Goal: Contribute content: Contribute content

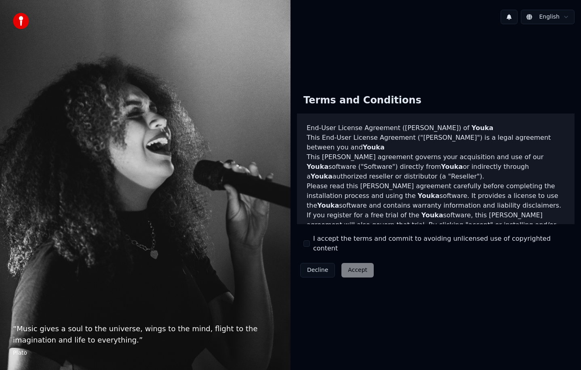
click at [326, 243] on label "I accept the terms and commit to avoiding unlicensed use of copyrighted content" at bounding box center [440, 243] width 255 height 19
click at [310, 243] on button "I accept the terms and commit to avoiding unlicensed use of copyrighted content" at bounding box center [307, 244] width 6 height 6
click at [347, 263] on button "Accept" at bounding box center [358, 270] width 32 height 15
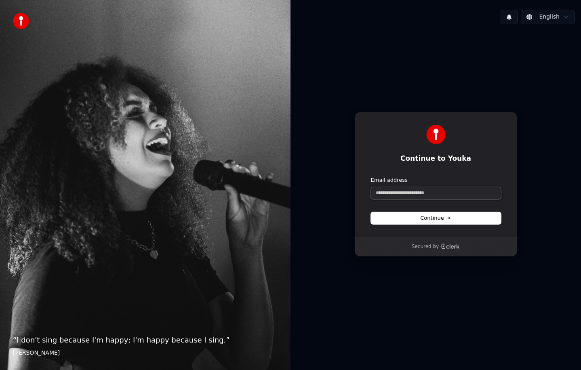
click at [402, 196] on input "Email address" at bounding box center [436, 193] width 130 height 12
click at [417, 217] on button "Continue" at bounding box center [436, 218] width 130 height 12
type input "**********"
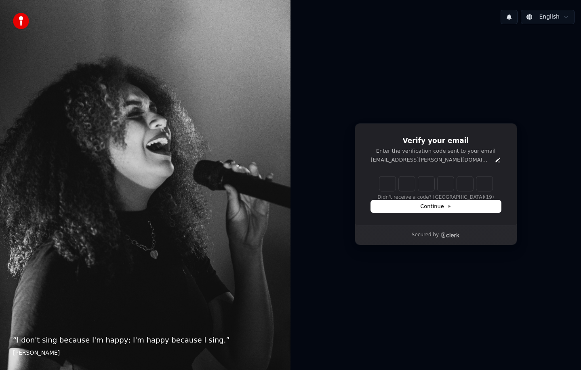
click at [393, 189] on input "Enter verification code" at bounding box center [436, 184] width 113 height 15
type input "******"
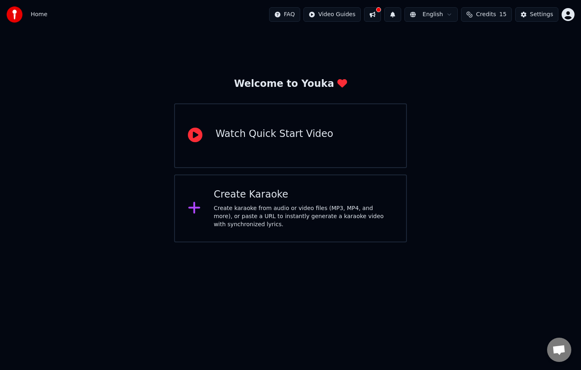
click at [237, 212] on div "Create karaoke from audio or video files (MP3, MP4, and more), or paste a URL t…" at bounding box center [304, 217] width 180 height 24
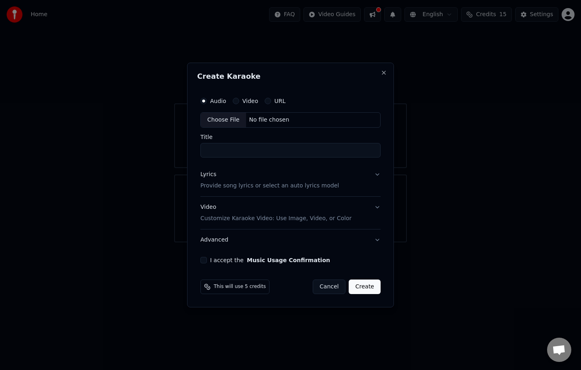
click at [270, 103] on div "URL" at bounding box center [275, 101] width 21 height 6
click at [268, 103] on button "URL" at bounding box center [268, 101] width 6 height 6
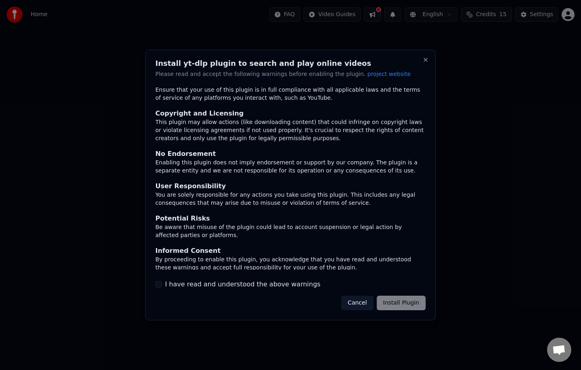
scroll to position [11, 0]
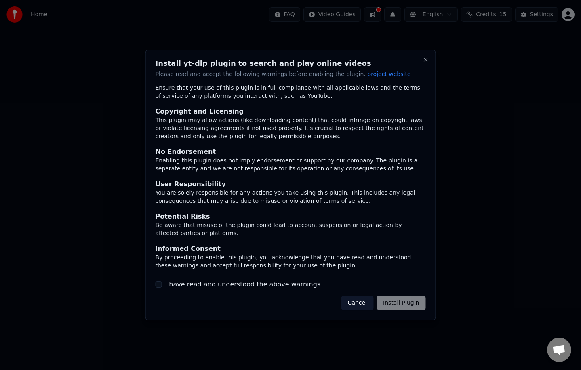
click at [178, 288] on label "I have read and understood the above warnings" at bounding box center [243, 285] width 156 height 10
click at [162, 288] on button "I have read and understood the above warnings" at bounding box center [159, 284] width 6 height 6
click at [405, 304] on button "Install Plugin" at bounding box center [401, 303] width 49 height 15
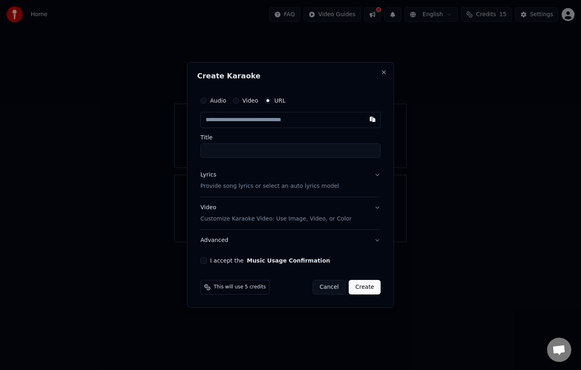
paste input "**********"
type input "**********"
click at [283, 154] on input "**********" at bounding box center [291, 151] width 180 height 15
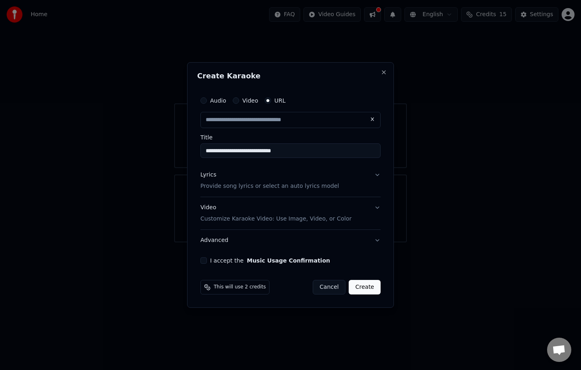
click at [374, 242] on button "Advanced" at bounding box center [291, 240] width 180 height 21
type input "**********"
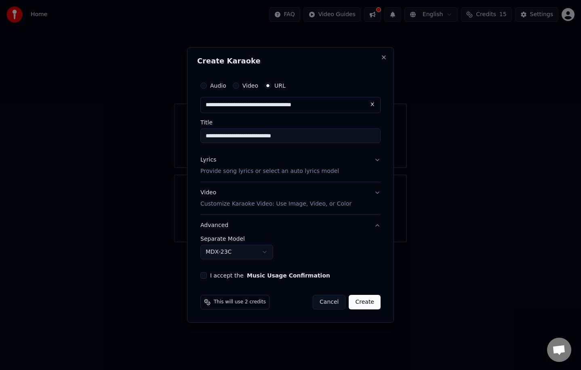
click at [258, 243] on body "**********" at bounding box center [290, 121] width 581 height 243
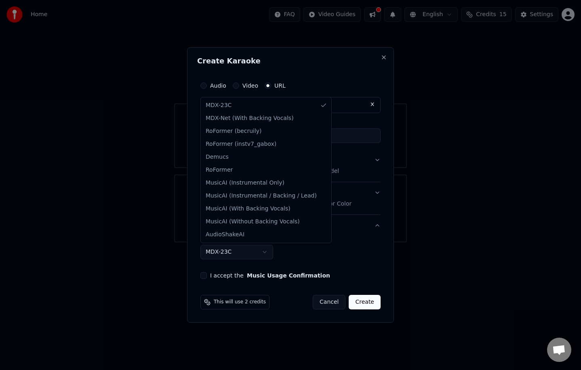
click at [357, 243] on body "**********" at bounding box center [290, 121] width 581 height 243
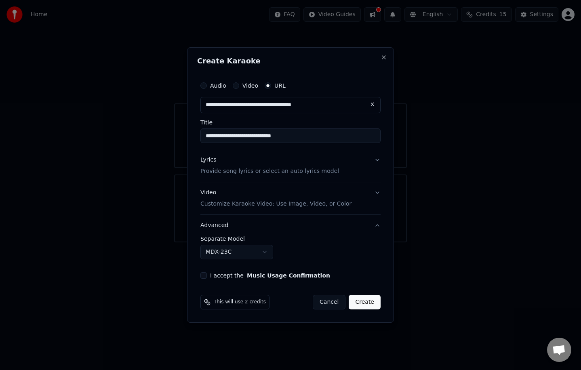
click at [206, 277] on button "I accept the Music Usage Confirmation" at bounding box center [204, 276] width 6 height 6
click at [365, 200] on button "Video Customize Karaoke Video: Use Image, Video, or Color" at bounding box center [291, 198] width 180 height 32
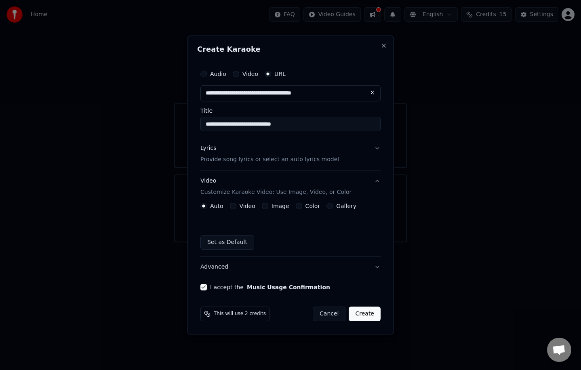
click at [376, 150] on button "Lyrics Provide song lyrics or select an auto lyrics model" at bounding box center [291, 154] width 180 height 32
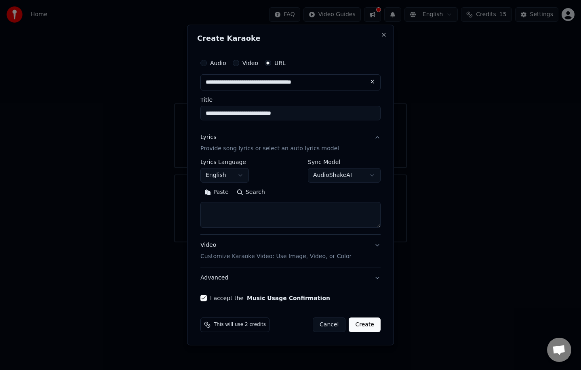
click at [361, 177] on body "**********" at bounding box center [290, 121] width 581 height 243
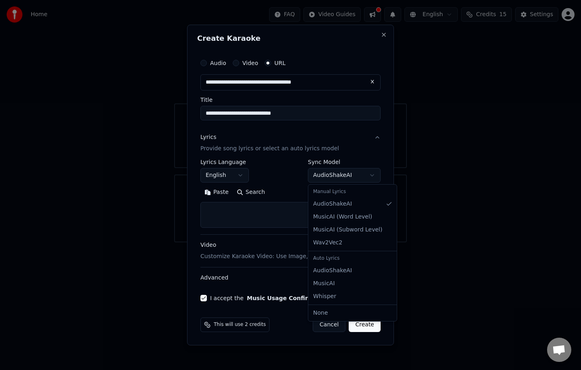
click at [232, 176] on body "**********" at bounding box center [290, 121] width 581 height 243
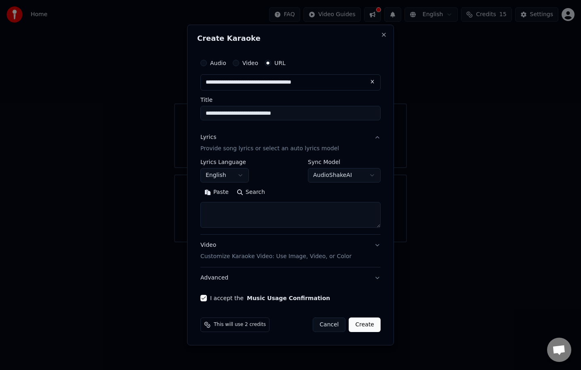
click at [239, 178] on button "English" at bounding box center [225, 175] width 49 height 15
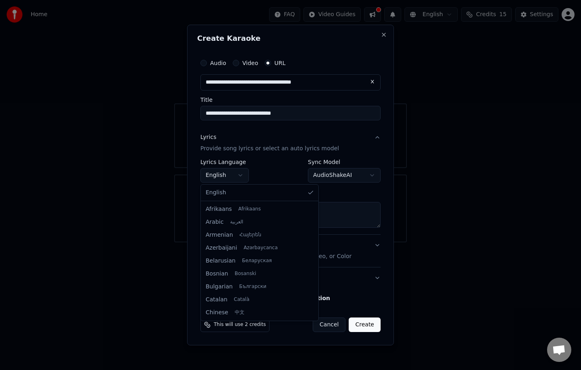
scroll to position [452, 0]
select select "**"
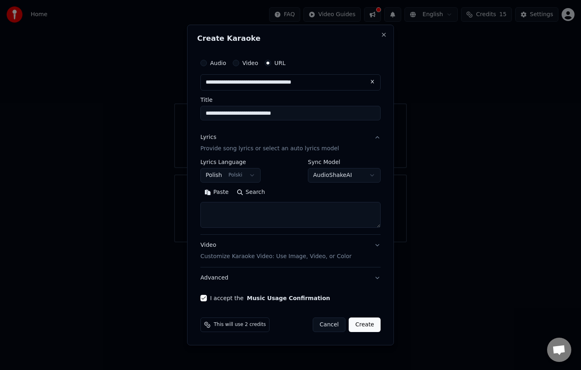
click at [359, 173] on body "**********" at bounding box center [290, 121] width 581 height 243
click at [293, 150] on p "Provide song lyrics or select an auto lyrics model" at bounding box center [270, 149] width 139 height 8
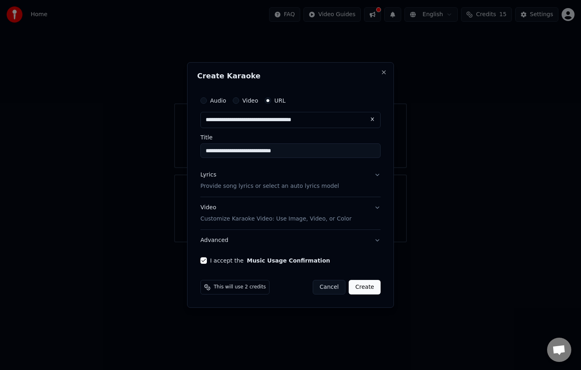
click at [289, 188] on p "Provide song lyrics or select an auto lyrics model" at bounding box center [270, 186] width 139 height 8
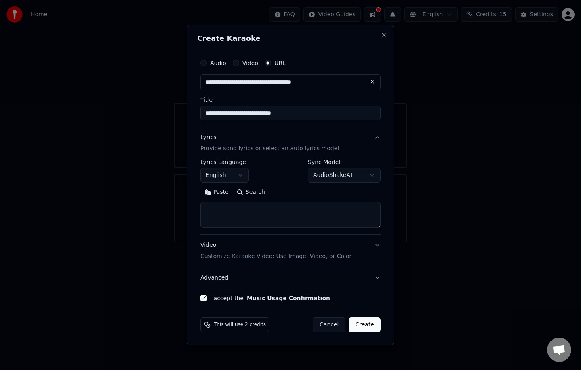
click at [270, 216] on textarea at bounding box center [291, 215] width 180 height 26
click at [243, 192] on button "Search" at bounding box center [251, 192] width 36 height 13
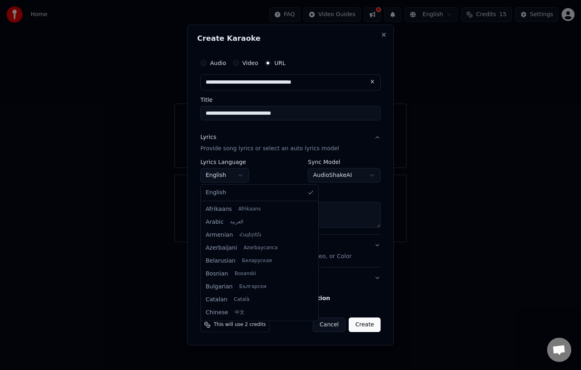
click at [232, 178] on body "**********" at bounding box center [290, 121] width 581 height 243
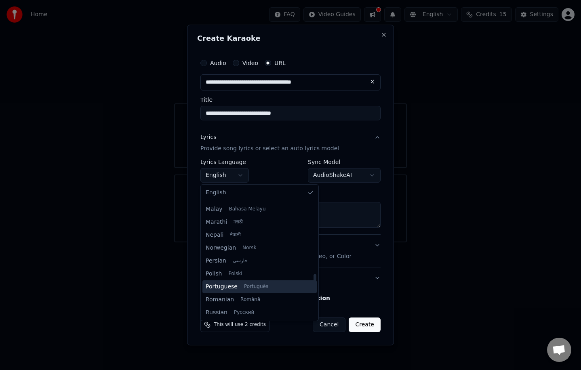
type textarea "**********"
select select "**"
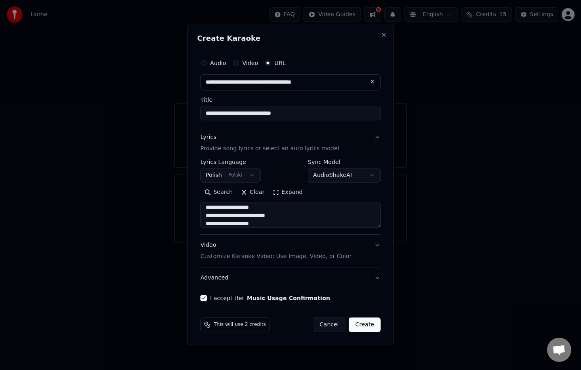
scroll to position [353, 0]
click at [366, 325] on button "Create" at bounding box center [365, 325] width 32 height 15
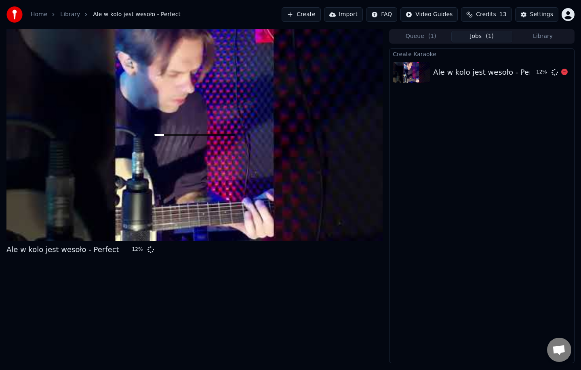
click at [499, 71] on div "Ale w kolo jest wesoło - Perfect" at bounding box center [489, 72] width 113 height 11
click at [534, 37] on button "Library" at bounding box center [543, 37] width 61 height 12
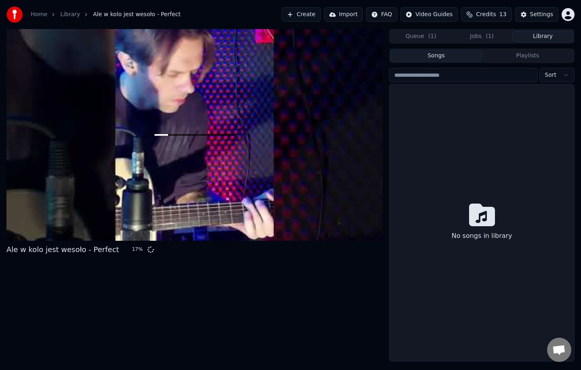
click at [416, 37] on button "Queue ( 1 )" at bounding box center [421, 37] width 61 height 12
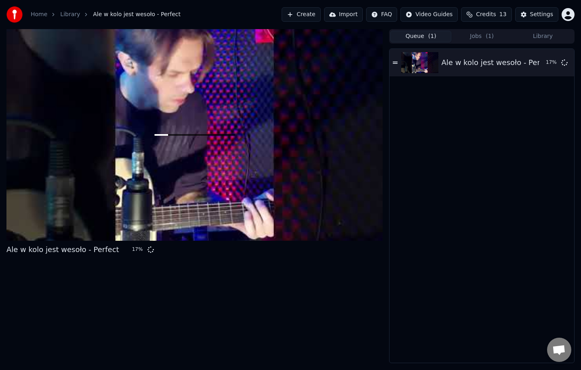
click at [463, 34] on button "Jobs ( 1 )" at bounding box center [482, 37] width 61 height 12
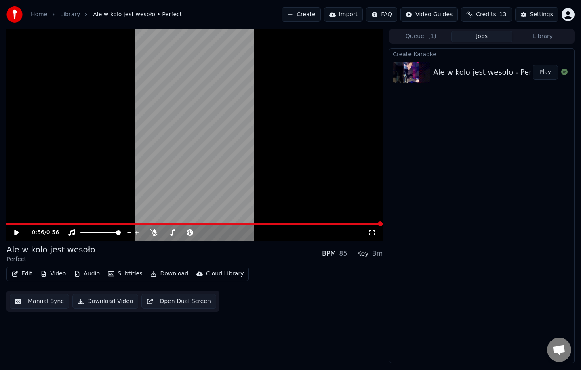
click at [370, 234] on icon at bounding box center [373, 233] width 6 height 6
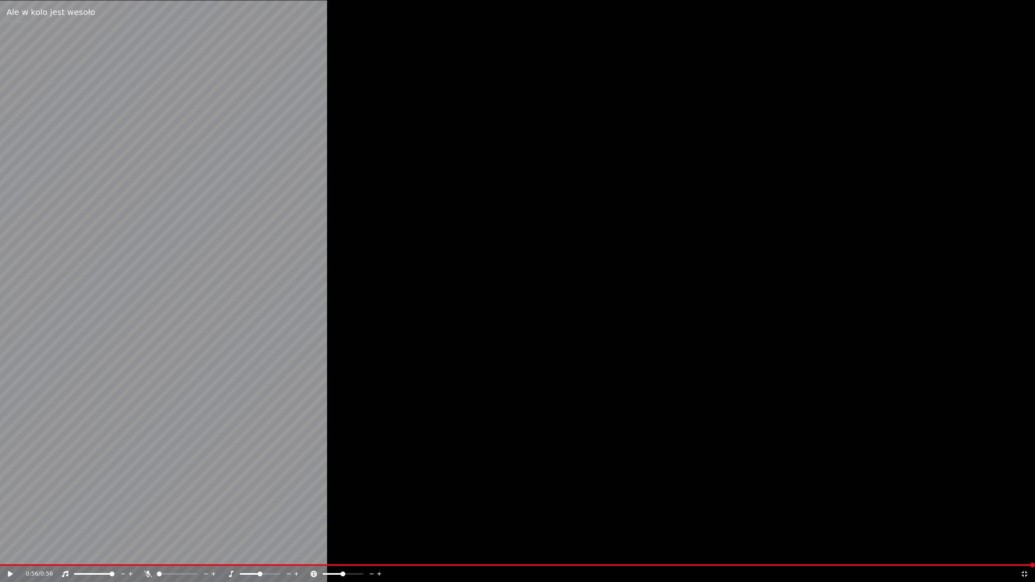
click at [581, 370] on icon at bounding box center [1024, 574] width 8 height 6
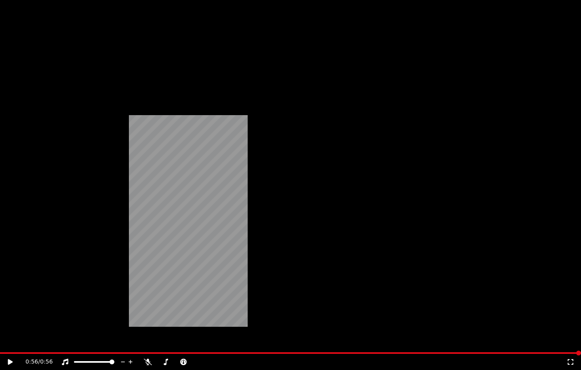
click at [125, 68] on button "Subtitles" at bounding box center [125, 62] width 41 height 11
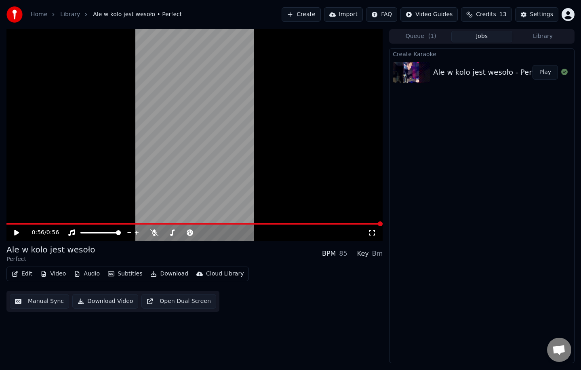
click at [354, 338] on div "0:56 / 0:56 Ale w kolo jest wesoło Perfect BPM 85 Key Bm Edit Video Audio Subti…" at bounding box center [194, 196] width 376 height 334
click at [177, 304] on button "Open Dual Screen" at bounding box center [179, 301] width 75 height 15
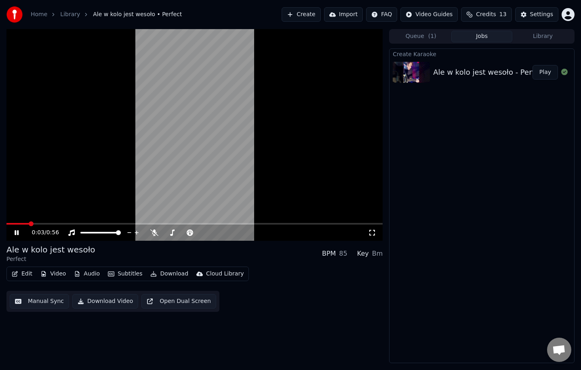
click at [27, 273] on button "Edit" at bounding box center [21, 273] width 27 height 11
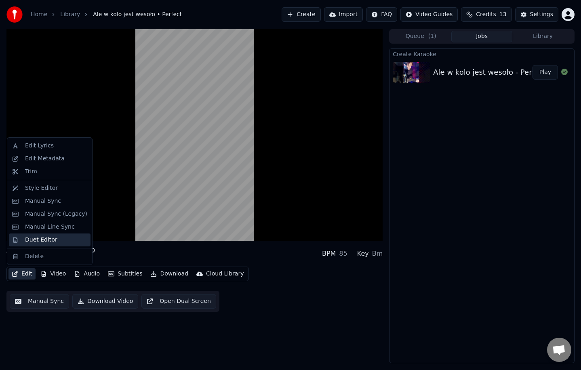
click at [45, 239] on div "Duet Editor" at bounding box center [41, 240] width 32 height 8
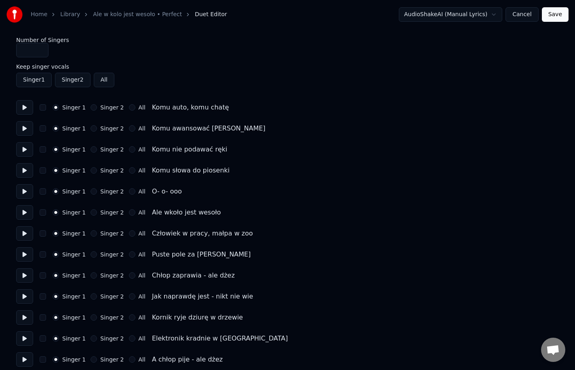
click at [527, 16] on button "Cancel" at bounding box center [522, 14] width 33 height 15
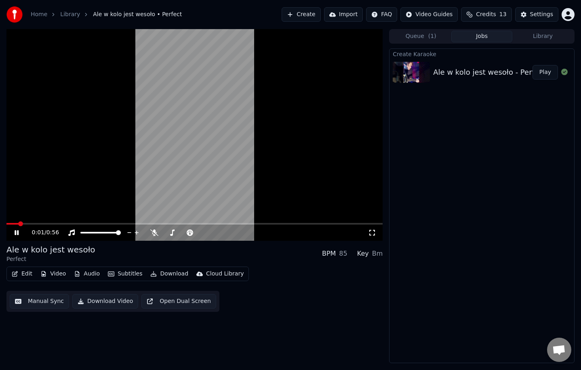
click at [24, 275] on button "Edit" at bounding box center [21, 273] width 27 height 11
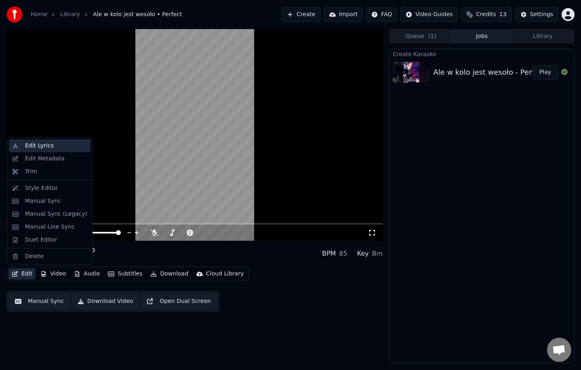
click at [37, 145] on div "Edit Lyrics" at bounding box center [39, 146] width 29 height 8
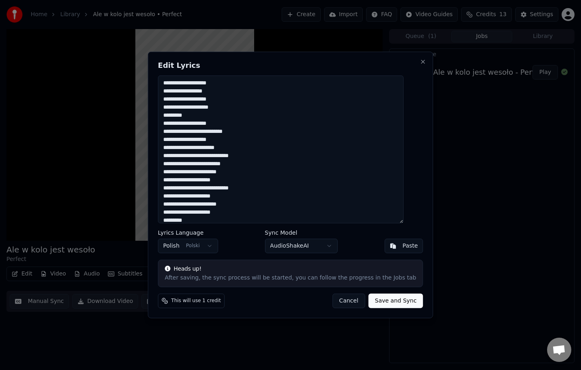
drag, startPoint x: 244, startPoint y: 108, endPoint x: 169, endPoint y: 84, distance: 78.9
click at [169, 84] on textarea "**********" at bounding box center [281, 150] width 246 height 148
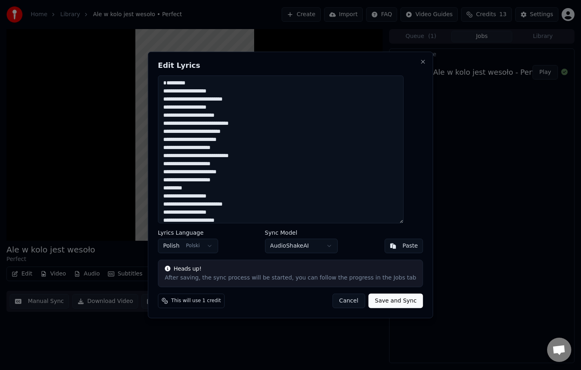
drag, startPoint x: 234, startPoint y: 214, endPoint x: 158, endPoint y: 107, distance: 131.4
click at [159, 106] on div "**********" at bounding box center [290, 185] width 285 height 267
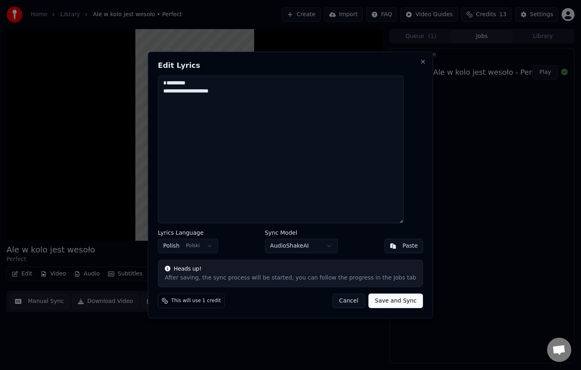
click at [213, 101] on textarea "**********" at bounding box center [281, 150] width 246 height 148
click at [181, 82] on textarea "*********" at bounding box center [281, 150] width 246 height 148
paste textarea "**********"
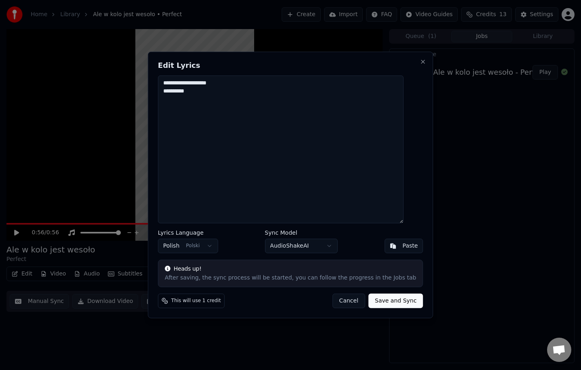
click at [227, 105] on textarea "**********" at bounding box center [281, 150] width 246 height 148
click at [387, 303] on button "Save and Sync" at bounding box center [396, 301] width 55 height 15
type textarea "**********"
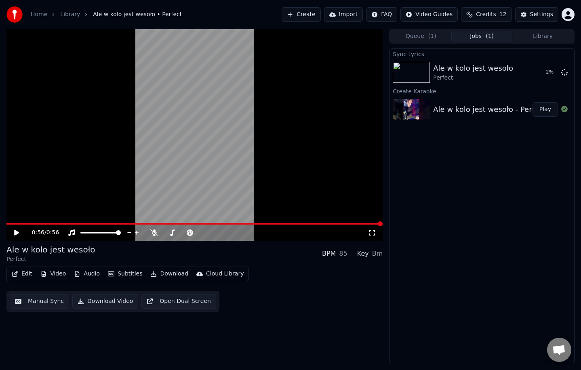
click at [55, 274] on button "Video" at bounding box center [53, 273] width 32 height 11
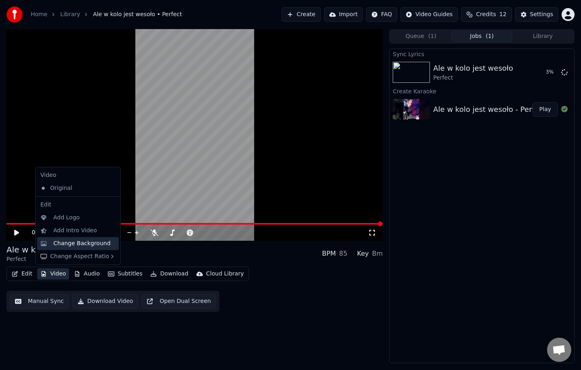
click at [85, 244] on div "Change Background" at bounding box center [81, 244] width 57 height 8
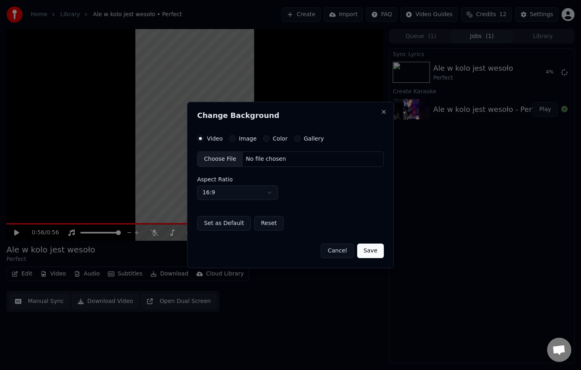
click at [299, 138] on div "Gallery" at bounding box center [309, 138] width 30 height 6
click at [294, 141] on button "Gallery" at bounding box center [297, 138] width 6 height 6
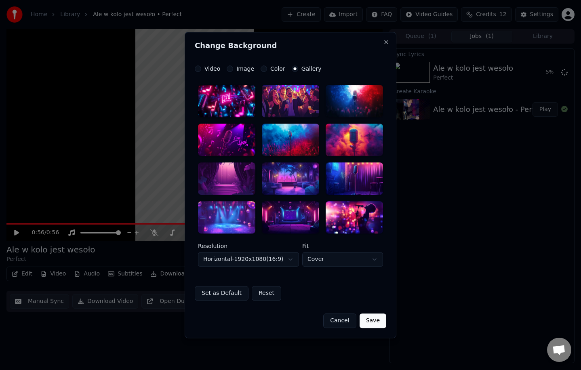
click at [265, 67] on button "Color" at bounding box center [264, 68] width 6 height 6
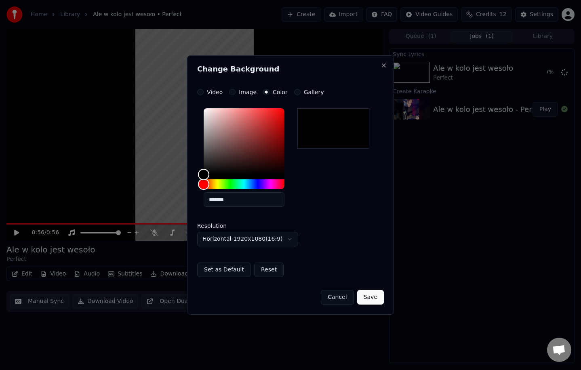
click at [368, 302] on button "Save" at bounding box center [370, 297] width 27 height 15
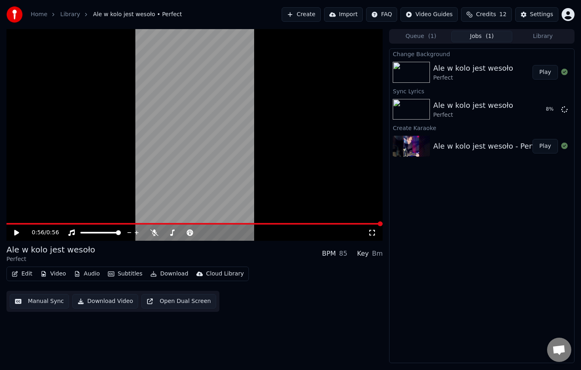
click at [544, 71] on button "Play" at bounding box center [545, 72] width 25 height 15
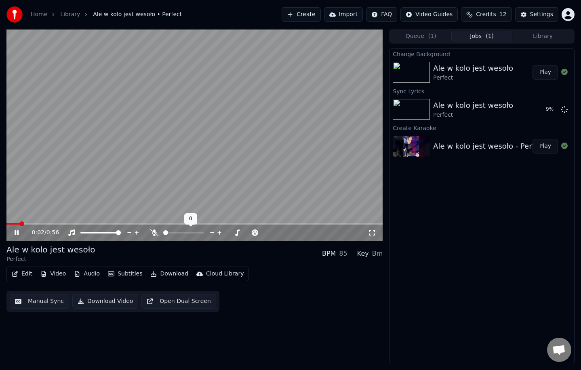
click at [154, 232] on icon at bounding box center [154, 233] width 8 height 6
click at [177, 233] on span at bounding box center [183, 233] width 40 height 2
click at [16, 235] on icon at bounding box center [22, 233] width 19 height 6
click at [547, 112] on button "Play" at bounding box center [545, 109] width 25 height 15
click at [91, 233] on span at bounding box center [100, 233] width 40 height 2
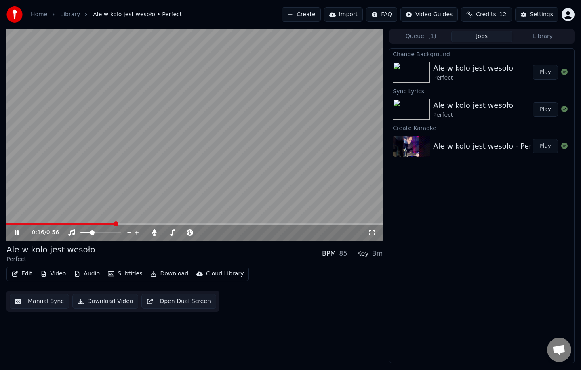
click at [17, 233] on icon at bounding box center [17, 232] width 4 height 5
click at [24, 276] on button "Edit" at bounding box center [21, 273] width 27 height 11
drag, startPoint x: 486, startPoint y: 108, endPoint x: 482, endPoint y: 70, distance: 37.8
click at [482, 69] on div "Change Background Ale w kolo jest wesoło Perfect Play Sync Lyrics Ale w kolo je…" at bounding box center [482, 206] width 186 height 315
click at [466, 115] on div "Perfect" at bounding box center [473, 115] width 80 height 8
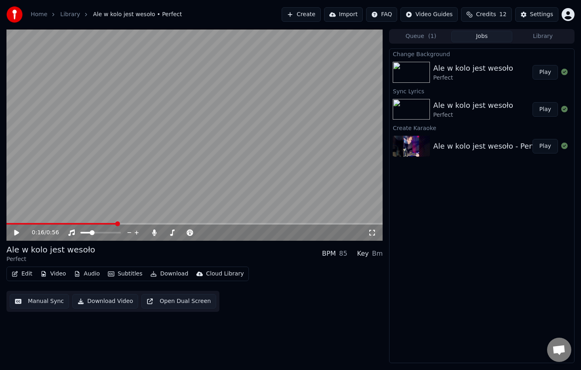
click at [488, 110] on div "Ale w kolo jest wesoło" at bounding box center [473, 105] width 80 height 11
click at [543, 110] on button "Play" at bounding box center [545, 109] width 25 height 15
click at [16, 235] on icon at bounding box center [22, 233] width 19 height 6
click at [27, 274] on button "Edit" at bounding box center [21, 273] width 27 height 11
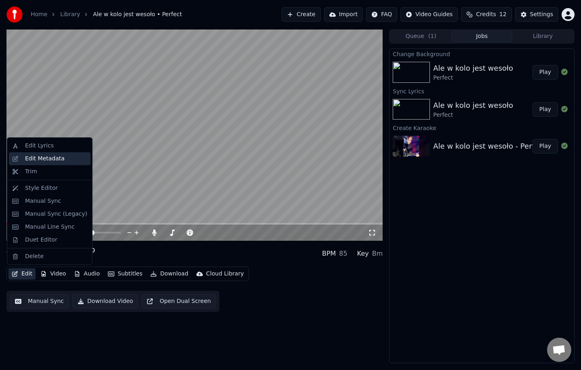
click at [46, 161] on div "Edit Metadata" at bounding box center [45, 159] width 40 height 8
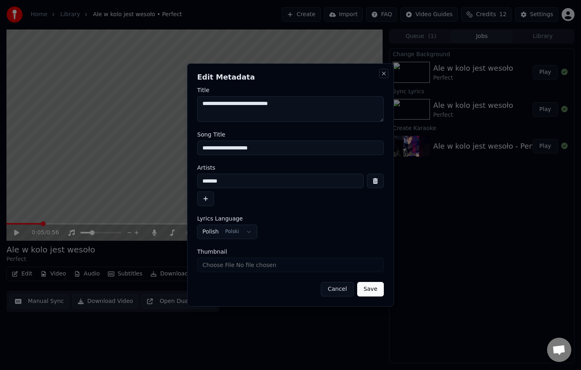
click at [385, 75] on button "Close" at bounding box center [384, 73] width 6 height 6
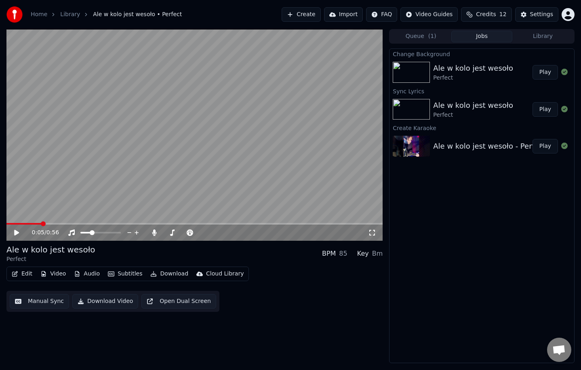
click at [49, 273] on button "Video" at bounding box center [53, 273] width 32 height 11
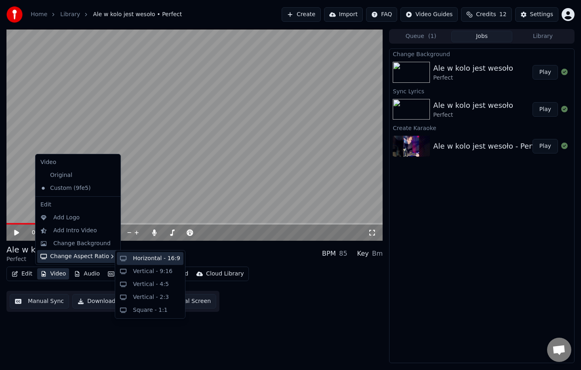
click at [140, 259] on div "Horizontal - 16:9" at bounding box center [156, 259] width 47 height 8
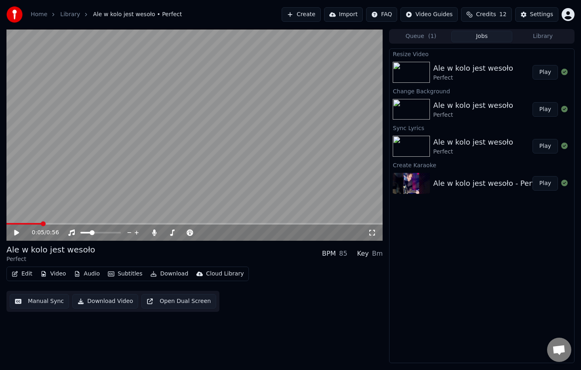
click at [123, 276] on button "Subtitles" at bounding box center [125, 273] width 41 height 11
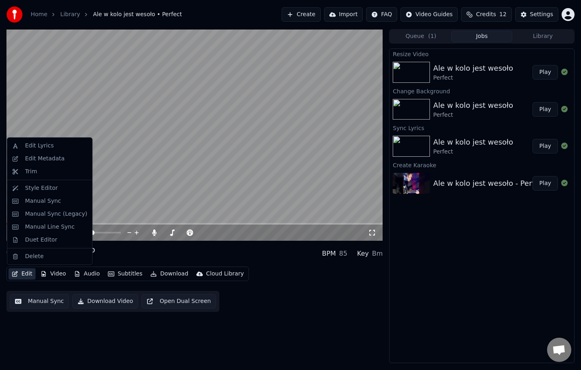
click at [543, 74] on button "Play" at bounding box center [545, 72] width 25 height 15
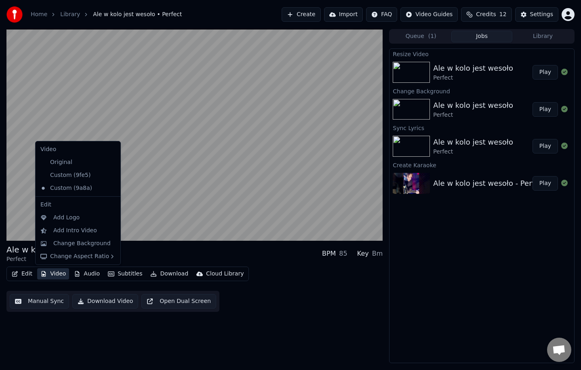
click at [54, 271] on button "Video" at bounding box center [53, 273] width 32 height 11
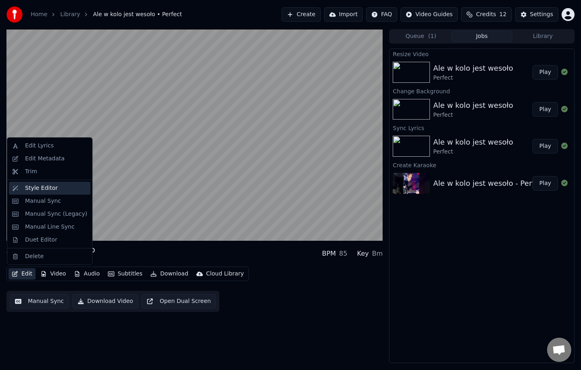
click at [49, 189] on div "Style Editor" at bounding box center [41, 188] width 33 height 8
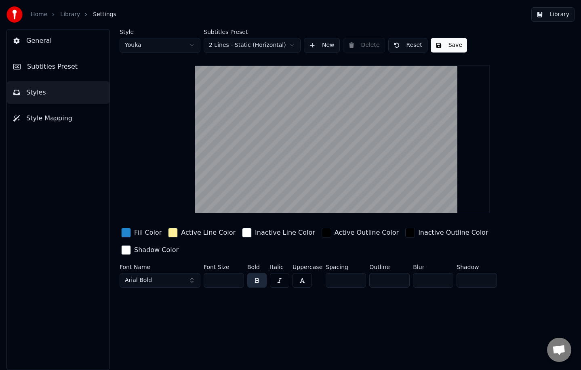
click at [38, 43] on span "General" at bounding box center [38, 41] width 25 height 10
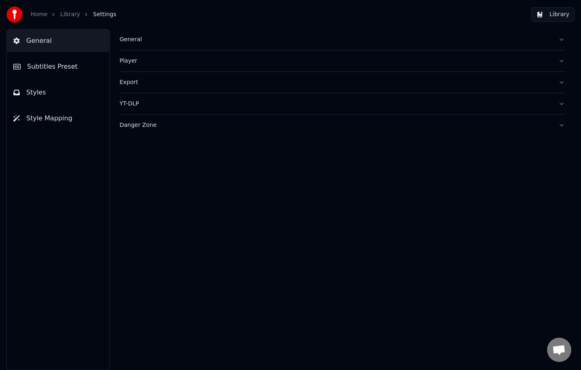
click at [161, 41] on div "General" at bounding box center [336, 40] width 433 height 8
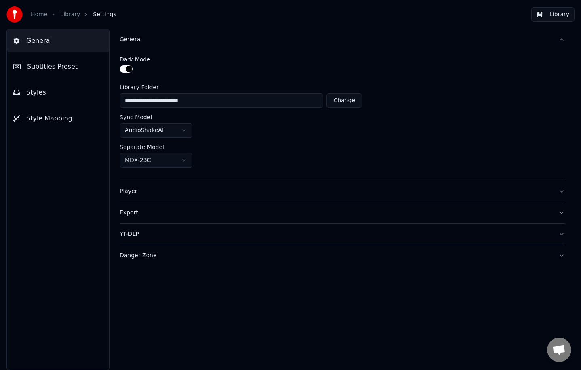
click at [168, 189] on div "Player" at bounding box center [336, 192] width 433 height 8
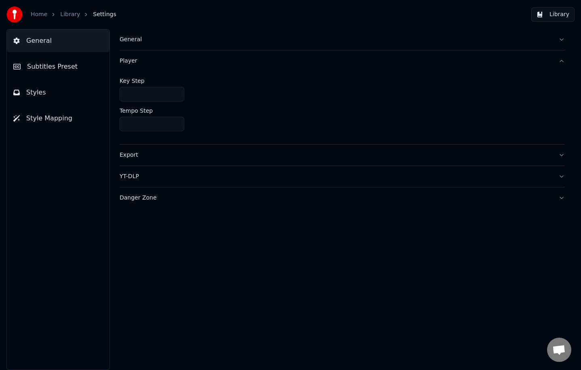
click at [150, 152] on div "Export" at bounding box center [336, 155] width 433 height 8
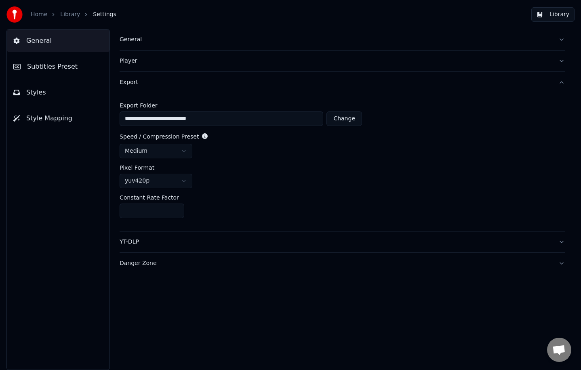
click at [175, 242] on div "YT-DLP" at bounding box center [336, 242] width 433 height 8
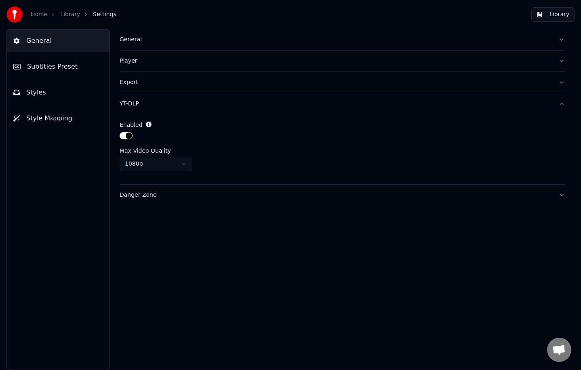
click at [55, 70] on span "Subtitles Preset" at bounding box center [52, 67] width 51 height 10
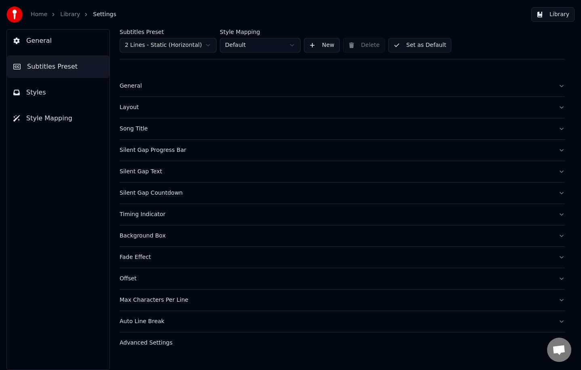
click at [163, 132] on div "Song Title" at bounding box center [336, 129] width 433 height 8
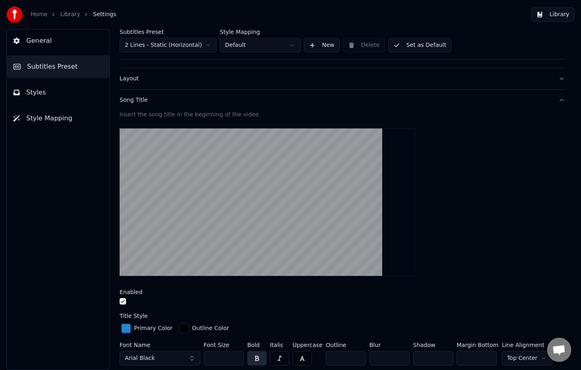
scroll to position [71, 0]
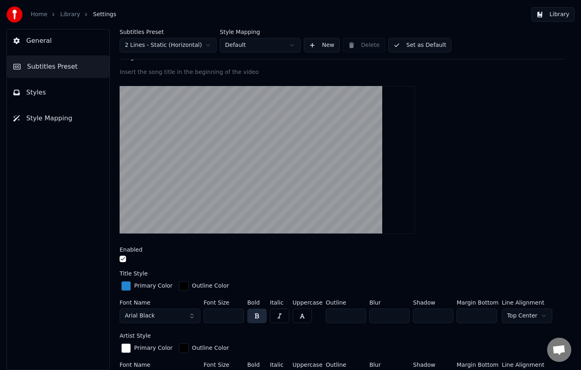
click at [122, 258] on button "button" at bounding box center [123, 259] width 6 height 6
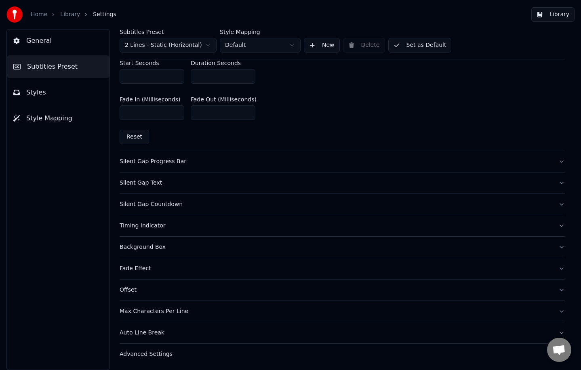
scroll to position [175, 0]
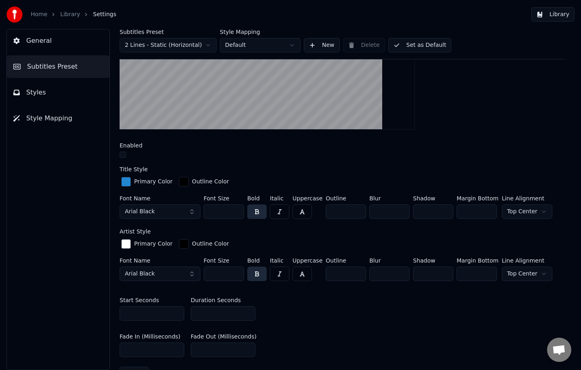
click at [555, 14] on button "Library" at bounding box center [553, 14] width 43 height 15
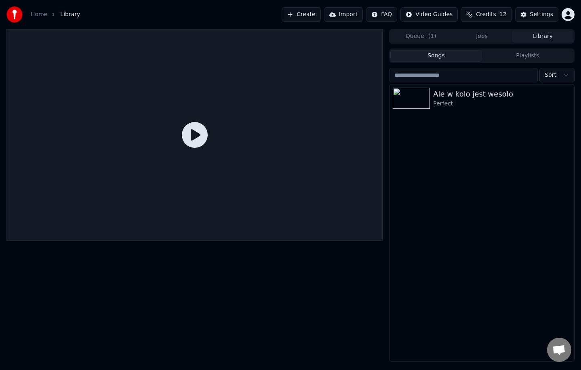
click at [183, 147] on icon at bounding box center [195, 135] width 26 height 26
click at [194, 140] on icon at bounding box center [195, 135] width 26 height 26
click at [453, 101] on div "Perfect" at bounding box center [498, 104] width 130 height 8
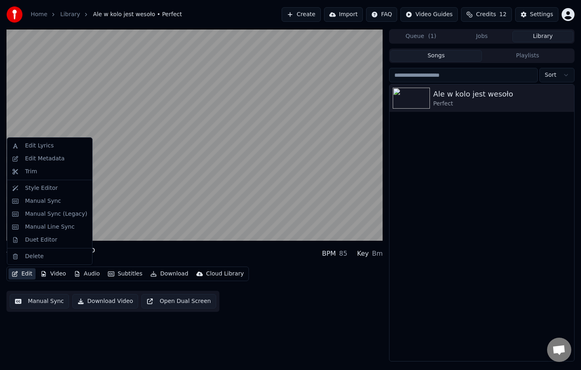
click at [23, 275] on button "Edit" at bounding box center [21, 273] width 27 height 11
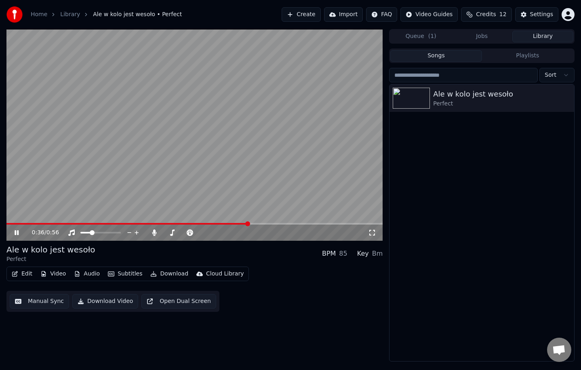
click at [13, 233] on icon at bounding box center [22, 233] width 19 height 6
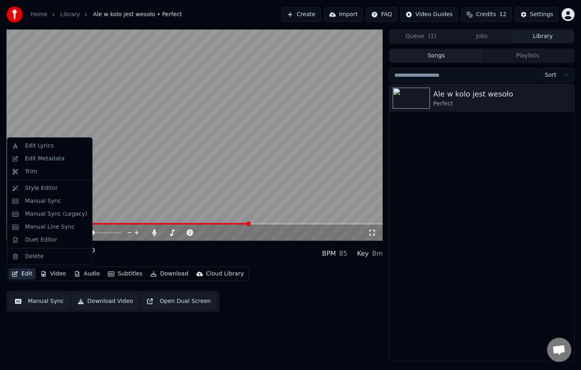
click at [23, 276] on button "Edit" at bounding box center [21, 273] width 27 height 11
click at [49, 186] on div "Style Editor" at bounding box center [41, 188] width 33 height 8
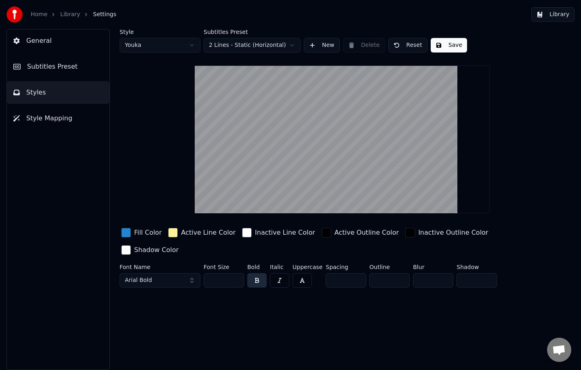
click at [43, 68] on span "Subtitles Preset" at bounding box center [52, 67] width 51 height 10
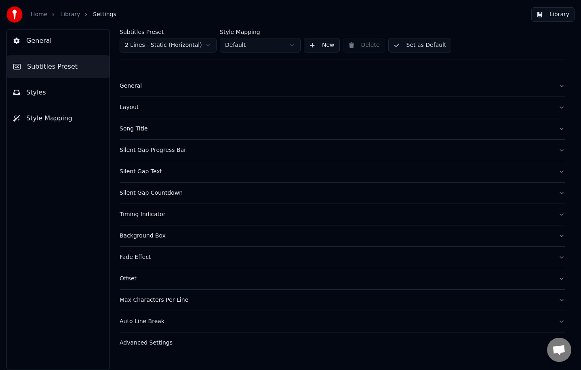
click at [180, 346] on div "Advanced Settings" at bounding box center [336, 343] width 433 height 8
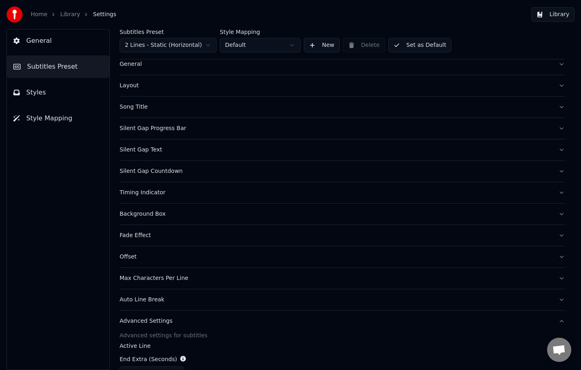
scroll to position [200, 0]
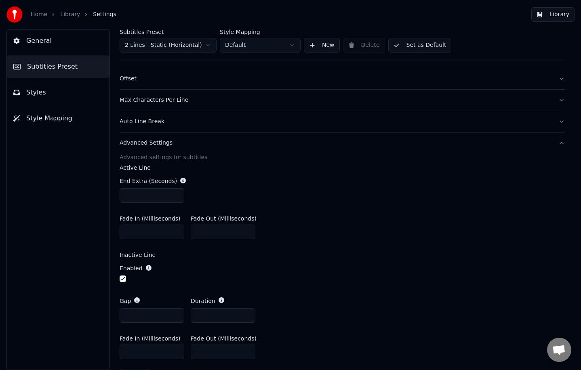
click at [38, 94] on span "Styles" at bounding box center [36, 93] width 20 height 10
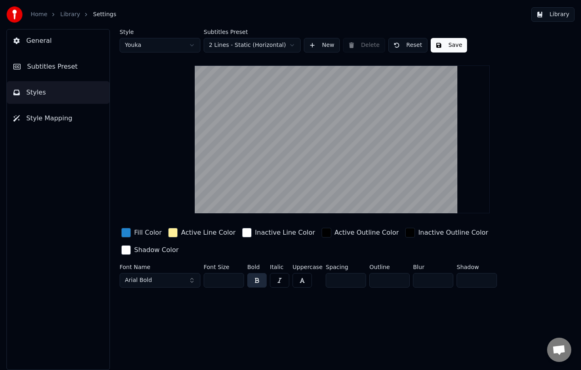
scroll to position [0, 0]
click at [253, 40] on html "Home Library Settings Library General Subtitles Preset Styles Style Mapping Sty…" at bounding box center [290, 185] width 581 height 370
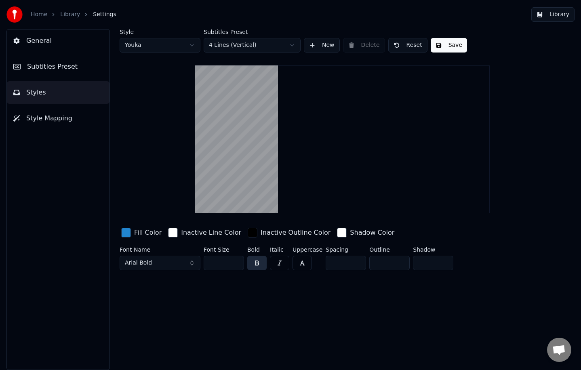
click at [254, 47] on html "Home Library Settings Library General Subtitles Preset Styles Style Mapping Sty…" at bounding box center [290, 185] width 581 height 370
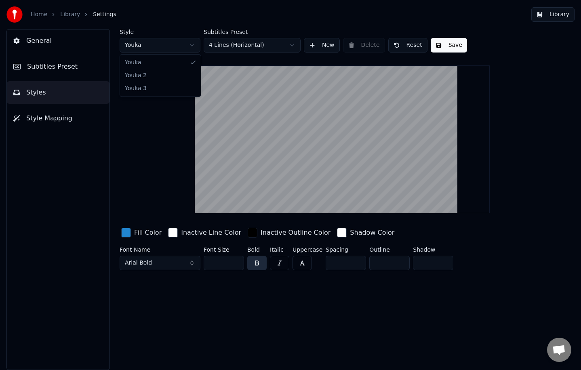
click at [174, 45] on html "Home Library Settings Library General Subtitles Preset Styles Style Mapping Sty…" at bounding box center [290, 185] width 581 height 370
click at [127, 233] on div "button" at bounding box center [126, 233] width 10 height 10
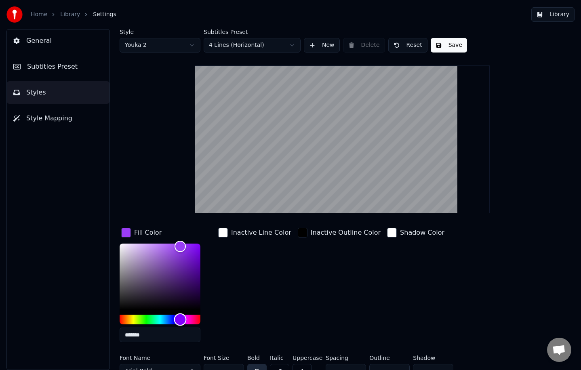
click at [121, 317] on div "Hue" at bounding box center [160, 320] width 81 height 10
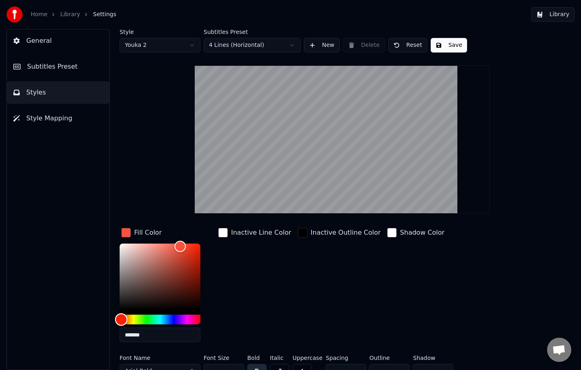
type input "*******"
click at [131, 318] on div "Hue" at bounding box center [160, 320] width 81 height 10
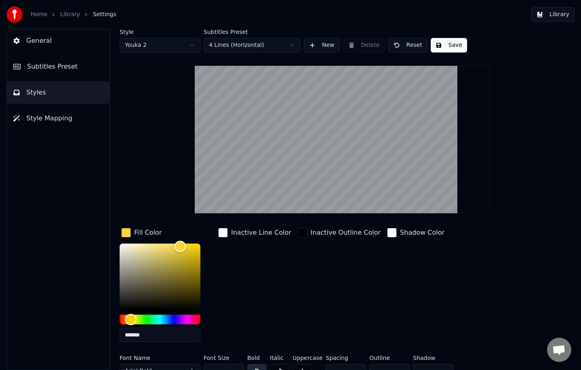
click at [53, 74] on button "Subtitles Preset" at bounding box center [58, 66] width 103 height 23
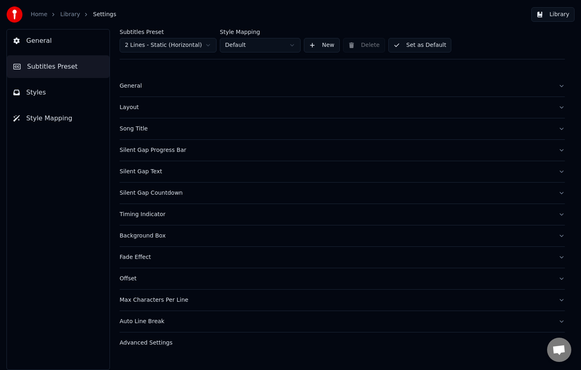
click at [143, 87] on div "General" at bounding box center [336, 86] width 433 height 8
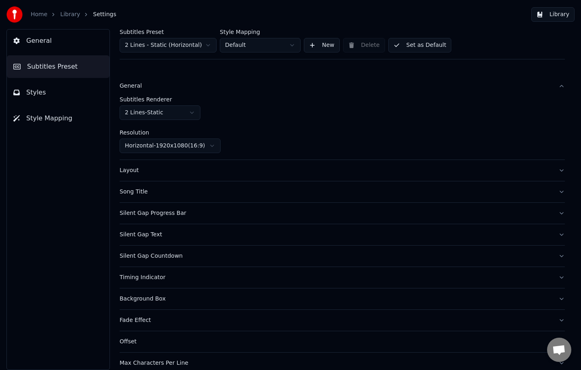
click at [147, 86] on div "General" at bounding box center [336, 86] width 433 height 8
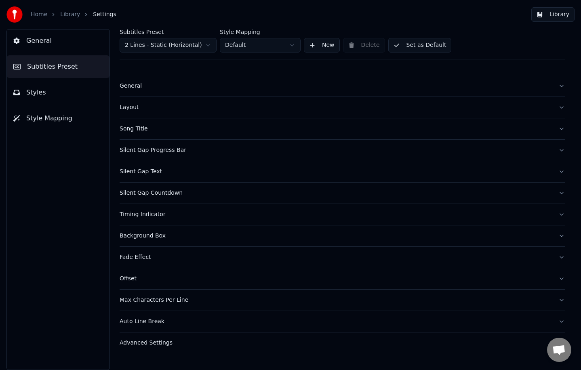
click at [145, 85] on div "General" at bounding box center [336, 86] width 433 height 8
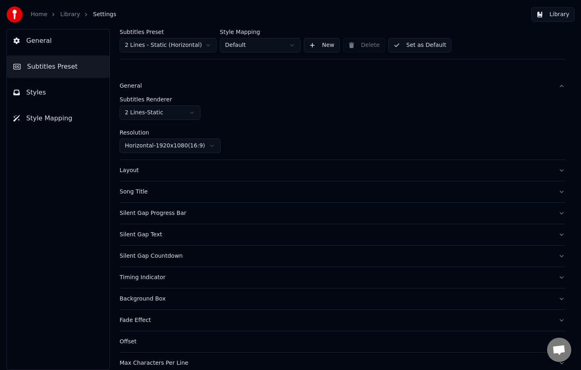
click at [152, 113] on html "Home Library Settings Library General Subtitles Preset Styles Style Mapping Sub…" at bounding box center [290, 185] width 581 height 370
click at [154, 192] on div "Song Title" at bounding box center [336, 192] width 433 height 8
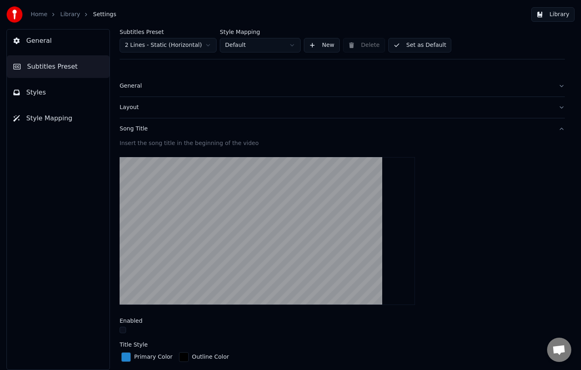
click at [123, 332] on button "button" at bounding box center [123, 330] width 6 height 6
click at [121, 327] on button "button" at bounding box center [123, 330] width 6 height 6
click at [556, 19] on button "Library" at bounding box center [553, 14] width 43 height 15
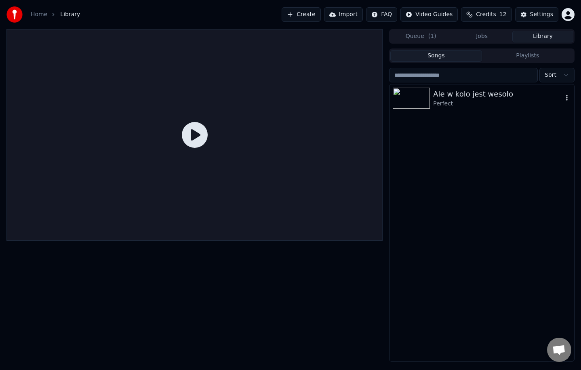
click at [478, 106] on div "Perfect" at bounding box center [498, 104] width 130 height 8
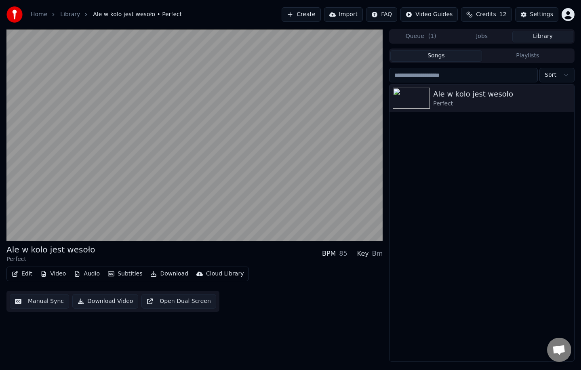
click at [20, 275] on button "Edit" at bounding box center [21, 273] width 27 height 11
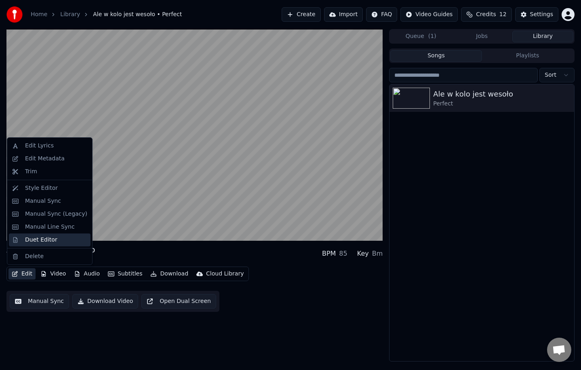
click at [46, 242] on div "Duet Editor" at bounding box center [41, 240] width 32 height 8
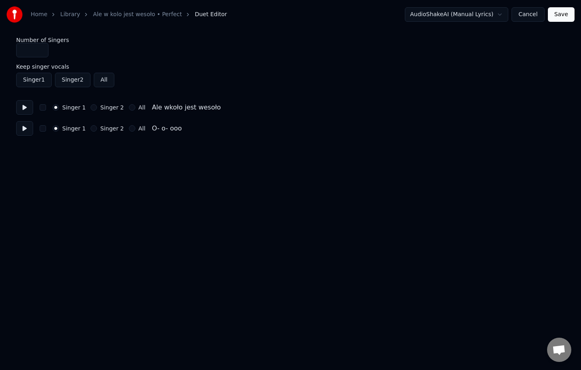
click at [106, 83] on button "All" at bounding box center [104, 80] width 21 height 15
click at [107, 85] on button "All" at bounding box center [104, 80] width 21 height 15
click at [527, 17] on button "Cancel" at bounding box center [528, 14] width 33 height 15
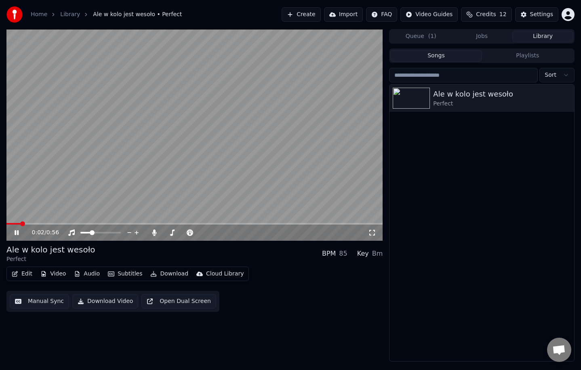
click at [25, 274] on button "Edit" at bounding box center [21, 273] width 27 height 11
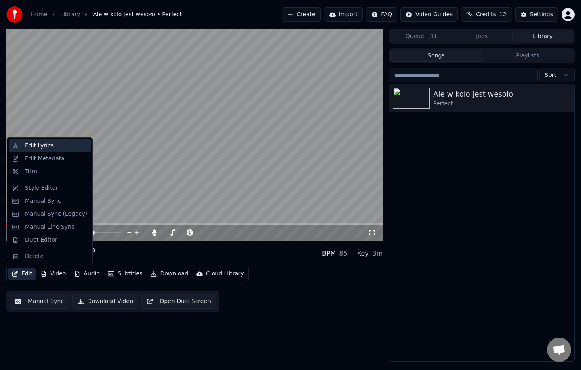
click at [54, 144] on div "Edit Lyrics" at bounding box center [56, 146] width 62 height 8
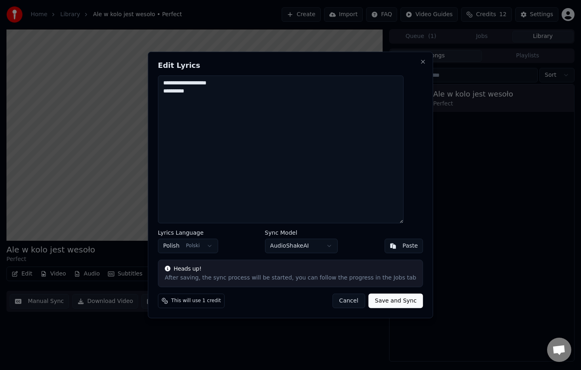
drag, startPoint x: 193, startPoint y: 90, endPoint x: 169, endPoint y: 82, distance: 25.2
click at [169, 82] on textarea "**********" at bounding box center [281, 150] width 246 height 148
click at [211, 92] on textarea "**********" at bounding box center [281, 150] width 246 height 148
click at [395, 303] on button "Save and Sync" at bounding box center [396, 301] width 55 height 15
type textarea "**********"
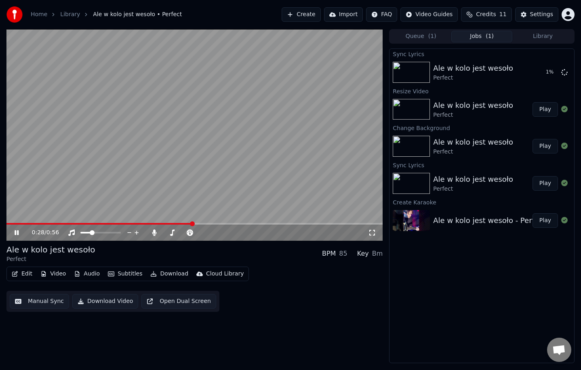
click at [16, 232] on icon at bounding box center [17, 232] width 4 height 5
click at [189, 101] on video at bounding box center [194, 135] width 376 height 212
click at [21, 277] on button "Edit" at bounding box center [21, 273] width 27 height 11
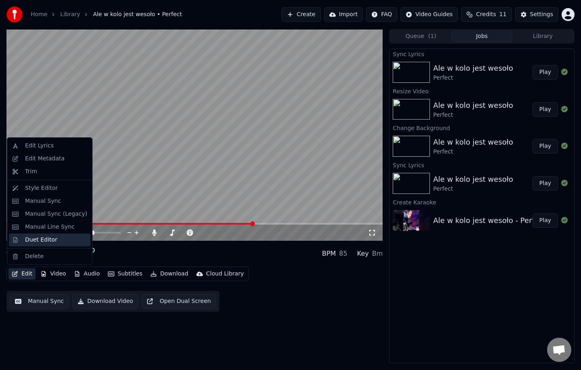
click at [38, 236] on div "Duet Editor" at bounding box center [41, 240] width 32 height 8
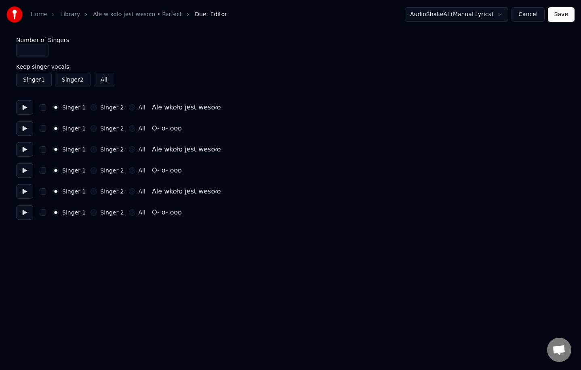
click at [129, 109] on button "All" at bounding box center [132, 107] width 6 height 6
click at [92, 132] on div "Singer 1 Singer 2 All O- o- ooo" at bounding box center [290, 128] width 549 height 15
click at [45, 130] on button "button" at bounding box center [43, 128] width 6 height 6
click at [129, 151] on button "All" at bounding box center [132, 149] width 6 height 6
click at [45, 173] on button "button" at bounding box center [43, 170] width 6 height 6
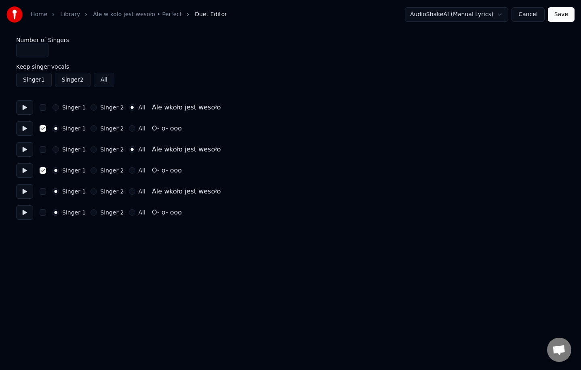
click at [129, 193] on button "All" at bounding box center [132, 191] width 6 height 6
click at [42, 214] on button "button" at bounding box center [43, 212] width 6 height 6
click at [565, 15] on button "Save" at bounding box center [561, 14] width 27 height 15
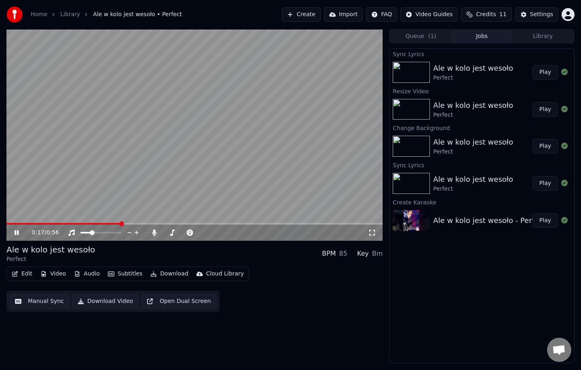
click at [242, 165] on video at bounding box center [194, 135] width 376 height 212
click at [23, 274] on button "Edit" at bounding box center [21, 273] width 27 height 11
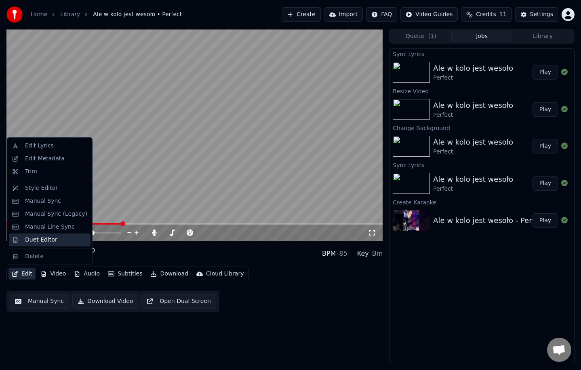
click at [34, 244] on div "Duet Editor" at bounding box center [50, 240] width 82 height 13
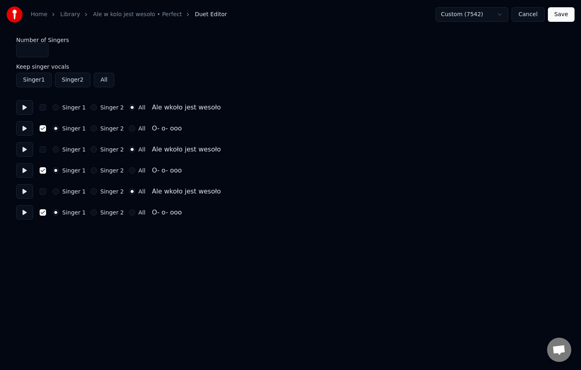
click at [36, 49] on input "*" at bounding box center [32, 50] width 32 height 15
type input "*"
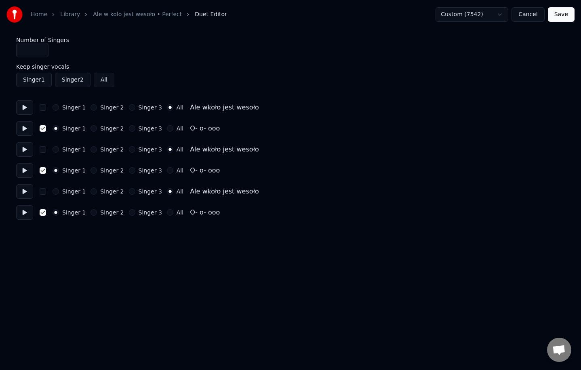
click at [224, 73] on div "Singer 1 Singer 2 All" at bounding box center [290, 80] width 549 height 15
click at [129, 130] on button "Singer 3" at bounding box center [132, 128] width 6 height 6
click at [93, 131] on button "Singer 2" at bounding box center [94, 128] width 6 height 6
click at [93, 170] on button "Singer 2" at bounding box center [94, 170] width 6 height 6
click at [94, 214] on button "Singer 2" at bounding box center [94, 212] width 6 height 6
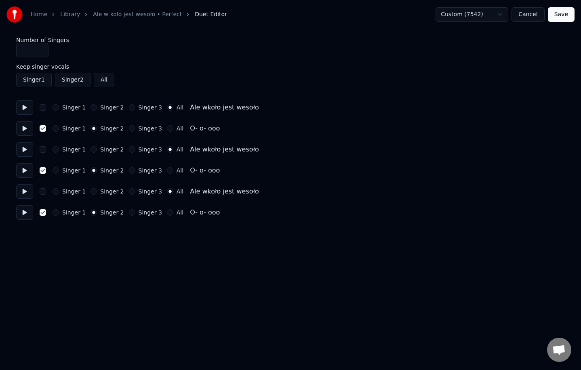
click at [116, 228] on html "Home Library Ale w kolo jest wesoło • Perfect Duet Editor Custom (7542) Cancel …" at bounding box center [290, 114] width 581 height 228
click at [562, 14] on button "Save" at bounding box center [561, 14] width 27 height 15
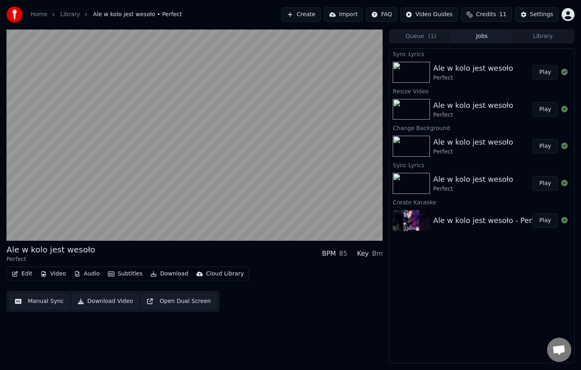
click at [24, 274] on button "Edit" at bounding box center [21, 273] width 27 height 11
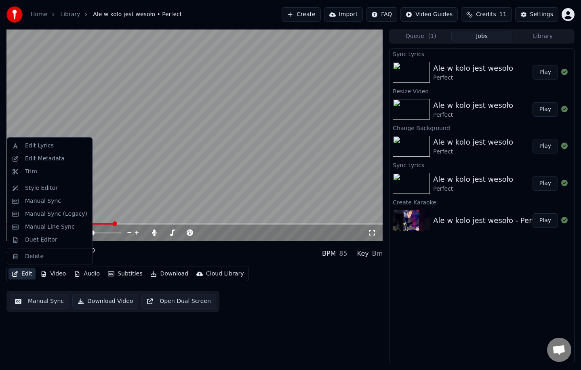
click at [293, 161] on video at bounding box center [194, 135] width 376 height 212
click at [20, 275] on button "Edit" at bounding box center [21, 273] width 27 height 11
click at [24, 274] on button "Edit" at bounding box center [21, 273] width 27 height 11
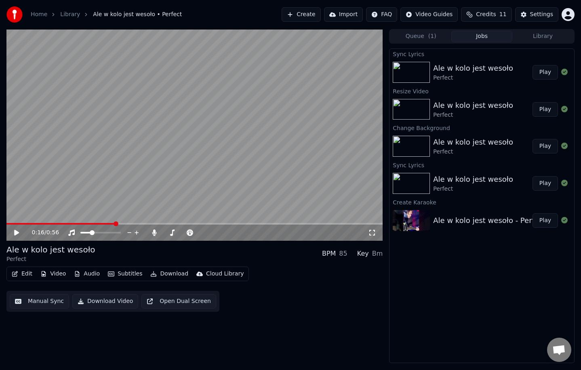
click at [22, 270] on button "Edit" at bounding box center [21, 273] width 27 height 11
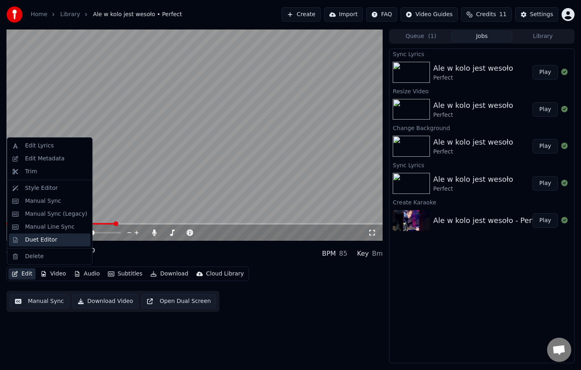
click at [40, 240] on div "Duet Editor" at bounding box center [41, 240] width 32 height 8
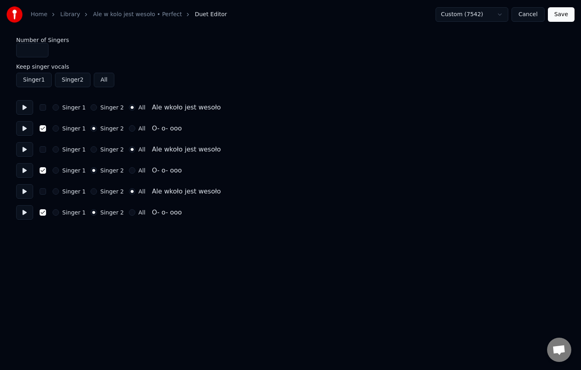
type input "*"
click at [40, 46] on input "*" at bounding box center [32, 50] width 32 height 15
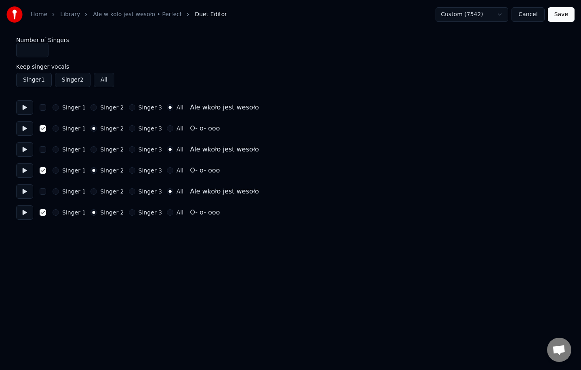
click at [158, 228] on html "Home Library Ale w kolo jest wesoło • Perfect Duet Editor Custom (7542) Cancel …" at bounding box center [290, 114] width 581 height 228
click at [560, 17] on button "Save" at bounding box center [561, 14] width 27 height 15
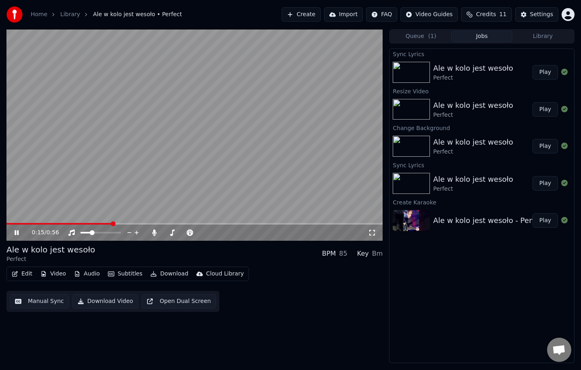
click at [15, 233] on icon at bounding box center [17, 232] width 4 height 5
click at [545, 74] on button "Play" at bounding box center [545, 72] width 25 height 15
click at [71, 224] on span at bounding box center [194, 224] width 376 height 2
click at [19, 235] on icon at bounding box center [22, 233] width 19 height 6
click at [26, 272] on button "Edit" at bounding box center [21, 273] width 27 height 11
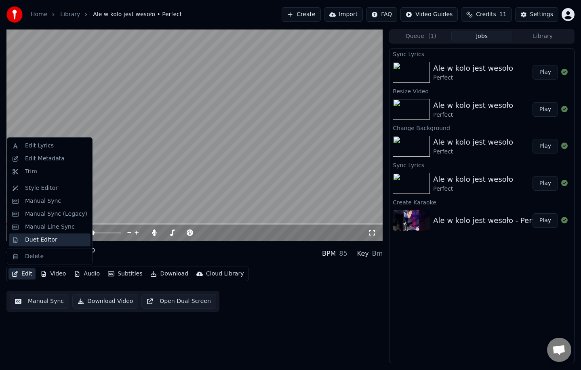
click at [41, 239] on div "Duet Editor" at bounding box center [41, 240] width 32 height 8
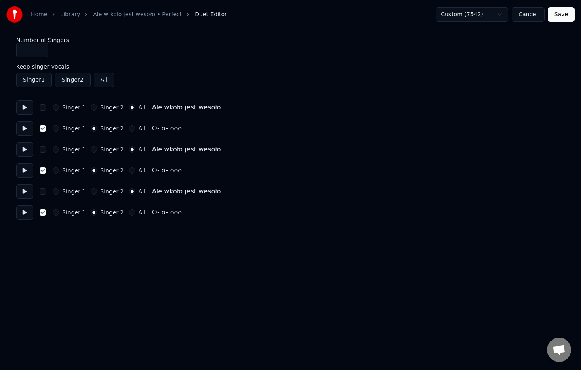
type input "*"
click at [40, 50] on input "*" at bounding box center [32, 50] width 32 height 15
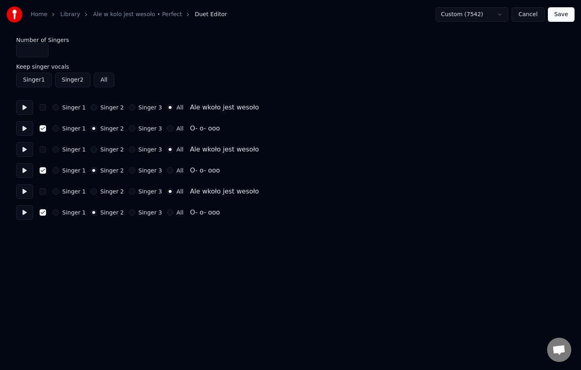
click at [43, 129] on button "button" at bounding box center [43, 128] width 6 height 6
drag, startPoint x: 43, startPoint y: 170, endPoint x: 48, endPoint y: 199, distance: 29.5
click at [43, 170] on button "button" at bounding box center [43, 170] width 6 height 6
click at [44, 211] on button "button" at bounding box center [43, 212] width 6 height 6
click at [46, 108] on button "button" at bounding box center [43, 107] width 6 height 6
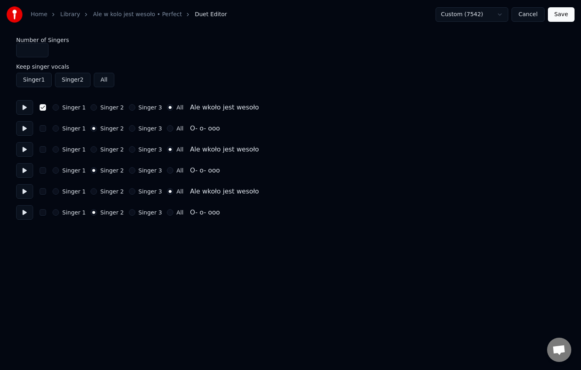
click at [44, 125] on button "button" at bounding box center [43, 128] width 6 height 6
click at [44, 148] on button "button" at bounding box center [43, 149] width 6 height 6
drag, startPoint x: 46, startPoint y: 172, endPoint x: 46, endPoint y: 177, distance: 4.9
click at [46, 173] on button "button" at bounding box center [43, 170] width 6 height 6
click at [44, 194] on button "button" at bounding box center [43, 191] width 6 height 6
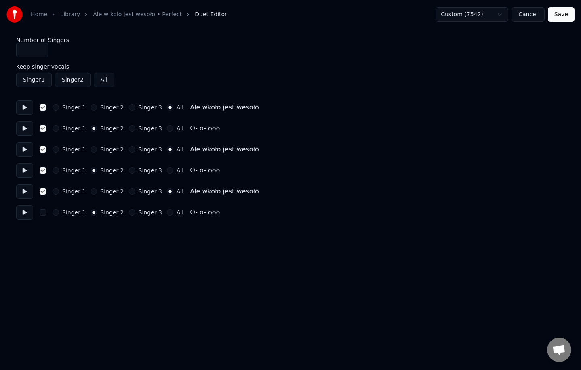
click at [44, 213] on button "button" at bounding box center [43, 212] width 6 height 6
click at [77, 81] on button "Singer 2" at bounding box center [73, 80] width 36 height 15
click at [100, 79] on button "All" at bounding box center [104, 80] width 21 height 15
click at [561, 20] on button "Save" at bounding box center [561, 14] width 27 height 15
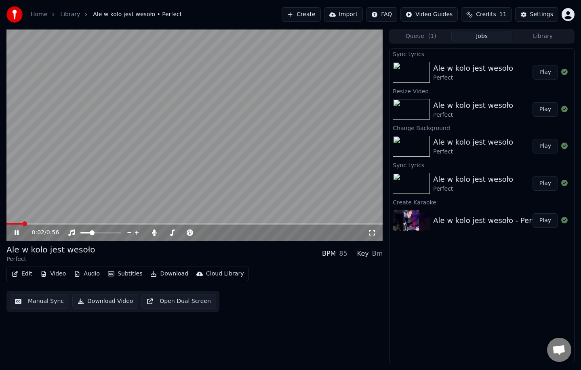
drag, startPoint x: 87, startPoint y: 225, endPoint x: 92, endPoint y: 224, distance: 5.0
click at [87, 225] on div "0:02 / 0:56" at bounding box center [194, 233] width 376 height 16
click at [93, 224] on span at bounding box center [194, 224] width 376 height 2
click at [132, 224] on span at bounding box center [194, 224] width 376 height 2
click at [15, 232] on icon at bounding box center [17, 232] width 4 height 5
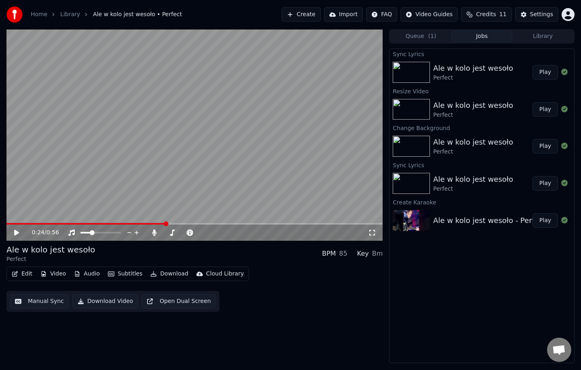
click at [26, 275] on button "Edit" at bounding box center [21, 273] width 27 height 11
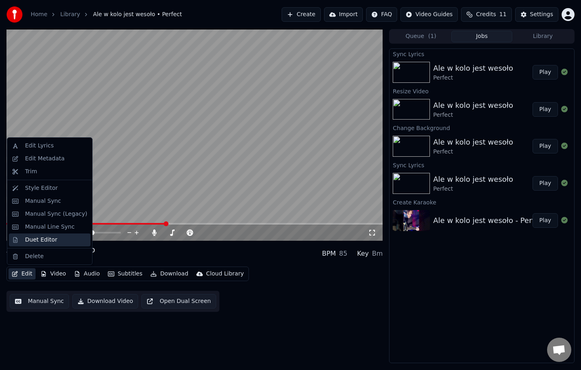
click at [40, 242] on div "Duet Editor" at bounding box center [41, 240] width 32 height 8
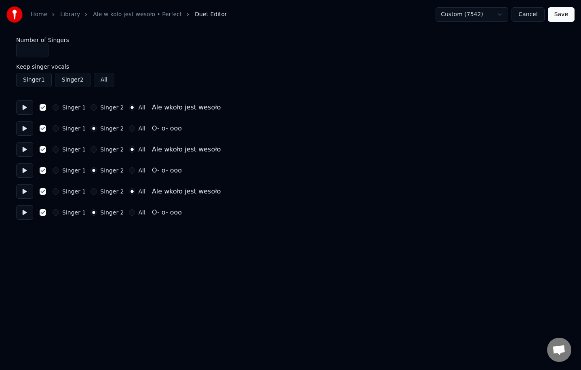
click at [42, 49] on input "*" at bounding box center [32, 50] width 32 height 15
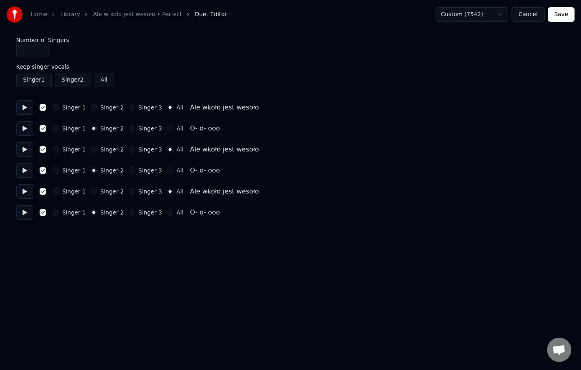
click at [175, 67] on label "Keep singer vocals" at bounding box center [290, 67] width 549 height 6
click at [41, 49] on input "*" at bounding box center [32, 50] width 32 height 15
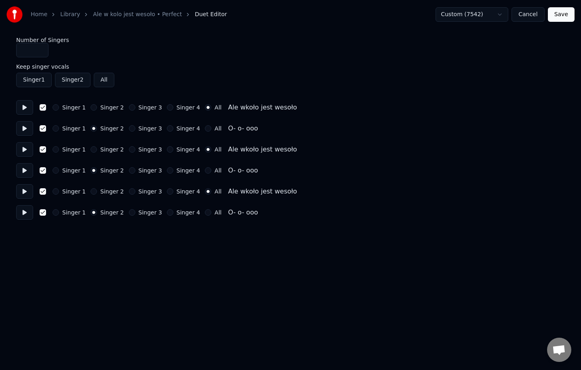
click at [467, 17] on html "Home Library Ale w kolo jest wesoło • Perfect Duet Editor Custom (7542) Cancel …" at bounding box center [290, 114] width 581 height 228
click at [24, 108] on button at bounding box center [24, 107] width 17 height 15
click at [27, 108] on button at bounding box center [24, 107] width 17 height 15
type input "*"
click at [41, 52] on input "*" at bounding box center [32, 50] width 32 height 15
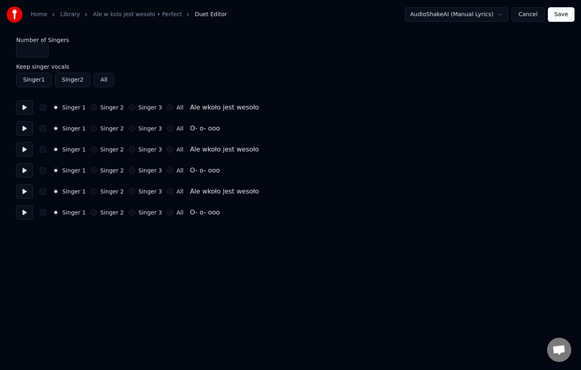
drag, startPoint x: 164, startPoint y: 108, endPoint x: 169, endPoint y: 111, distance: 6.2
click at [167, 108] on button "All" at bounding box center [170, 107] width 6 height 6
drag, startPoint x: 166, startPoint y: 149, endPoint x: 167, endPoint y: 155, distance: 5.8
click at [167, 150] on button "All" at bounding box center [170, 149] width 6 height 6
click at [167, 194] on button "All" at bounding box center [170, 191] width 6 height 6
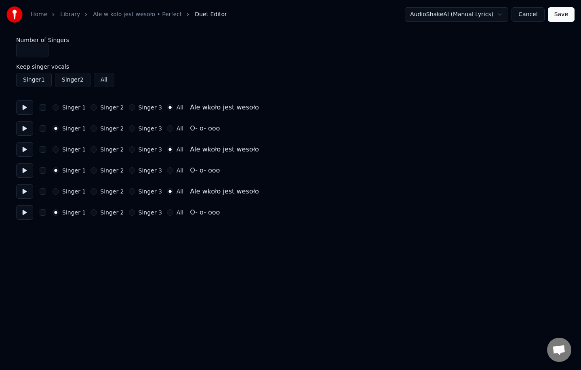
click at [92, 172] on button "Singer 2" at bounding box center [94, 170] width 6 height 6
click at [94, 132] on div "Singer 1 Singer 2 Singer 3 All O- o- ooo" at bounding box center [290, 128] width 549 height 15
click at [94, 128] on button "Singer 2" at bounding box center [94, 128] width 6 height 6
click at [95, 214] on div "Singer 2" at bounding box center [107, 212] width 33 height 6
click at [94, 211] on button "Singer 2" at bounding box center [94, 212] width 6 height 6
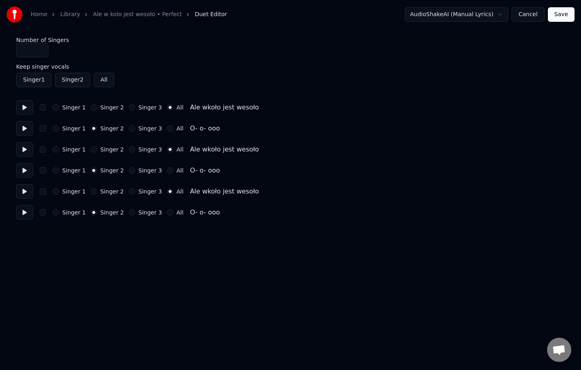
click at [564, 17] on button "Save" at bounding box center [561, 14] width 27 height 15
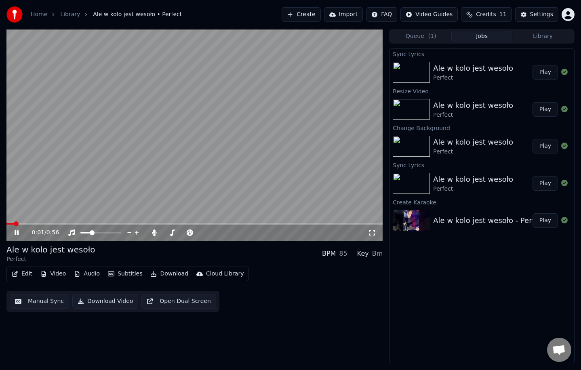
click at [111, 224] on span at bounding box center [194, 224] width 376 height 2
click at [17, 232] on icon at bounding box center [22, 233] width 19 height 6
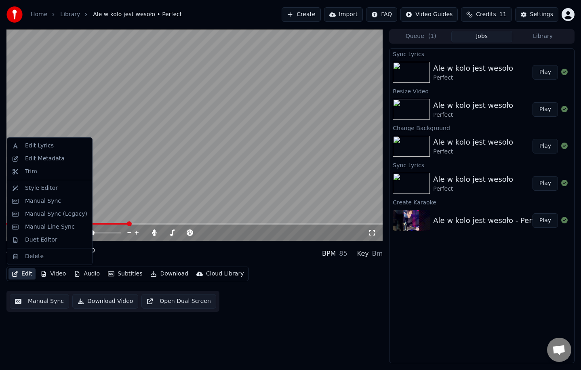
click at [24, 276] on button "Edit" at bounding box center [21, 273] width 27 height 11
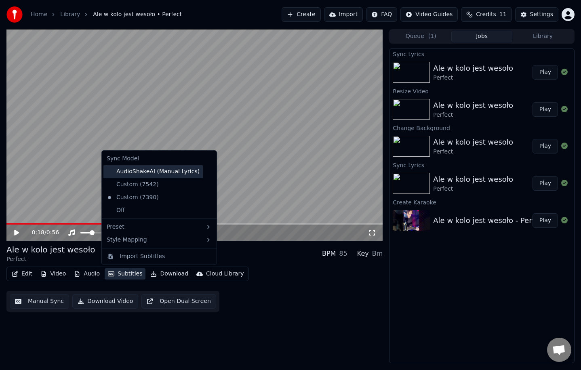
click at [156, 173] on div "AudioShakeAI (Manual Lyrics)" at bounding box center [153, 171] width 99 height 13
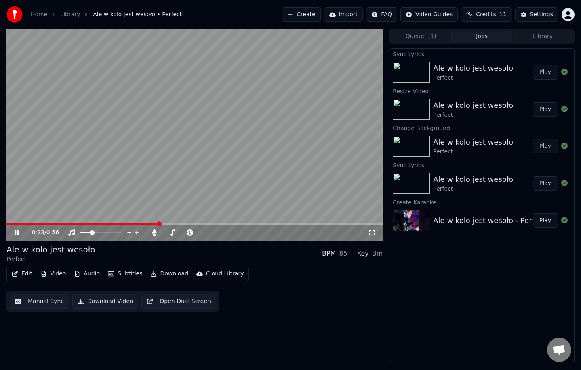
click at [88, 276] on button "Audio" at bounding box center [87, 273] width 32 height 11
click at [59, 272] on button "Video" at bounding box center [53, 273] width 32 height 11
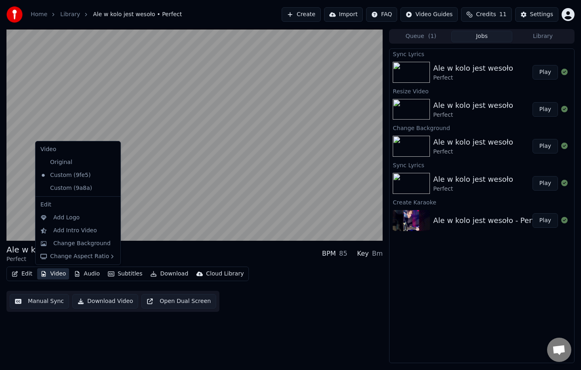
click at [55, 275] on button "Video" at bounding box center [53, 273] width 32 height 11
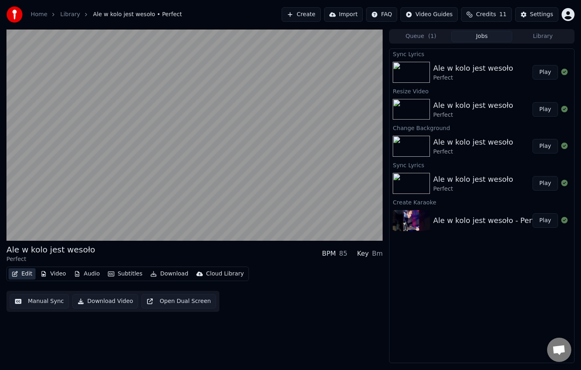
click at [27, 274] on button "Edit" at bounding box center [21, 273] width 27 height 11
click at [22, 275] on button "Edit" at bounding box center [21, 273] width 27 height 11
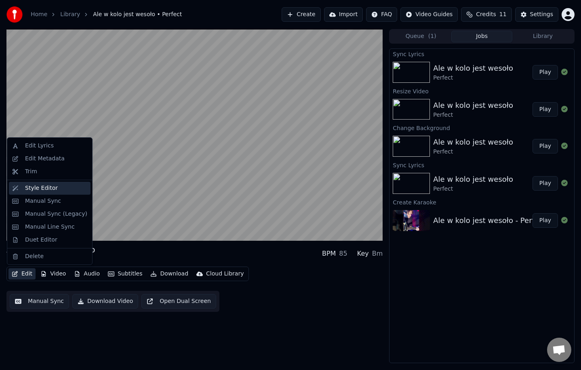
click at [48, 186] on div "Style Editor" at bounding box center [41, 188] width 33 height 8
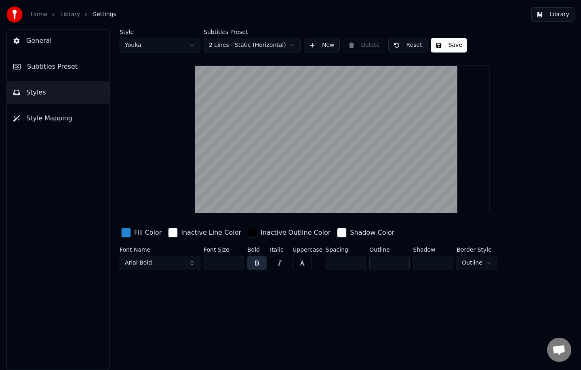
click at [238, 262] on input "**" at bounding box center [224, 263] width 40 height 15
click at [238, 262] on input "***" at bounding box center [224, 263] width 40 height 15
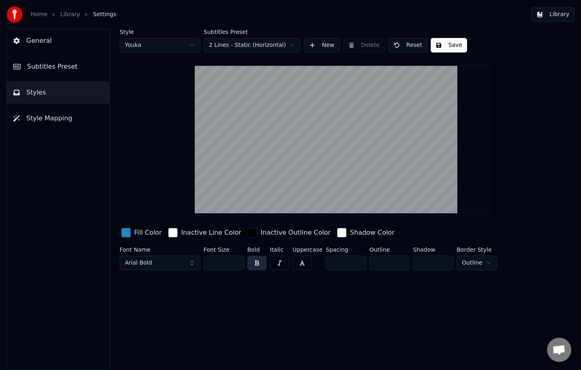
click at [238, 262] on input "***" at bounding box center [224, 263] width 40 height 15
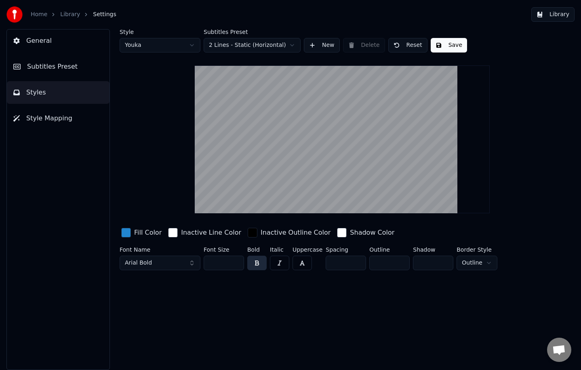
drag, startPoint x: 223, startPoint y: 263, endPoint x: 197, endPoint y: 261, distance: 25.6
click at [205, 261] on input "***" at bounding box center [224, 263] width 40 height 15
type input "***"
drag, startPoint x: 351, startPoint y: 337, endPoint x: 354, endPoint y: 332, distance: 5.6
click at [351, 336] on div "Style Youka Subtitles Preset 2 Lines - Static (Horizontal) New Delete Reset Sav…" at bounding box center [343, 199] width 478 height 341
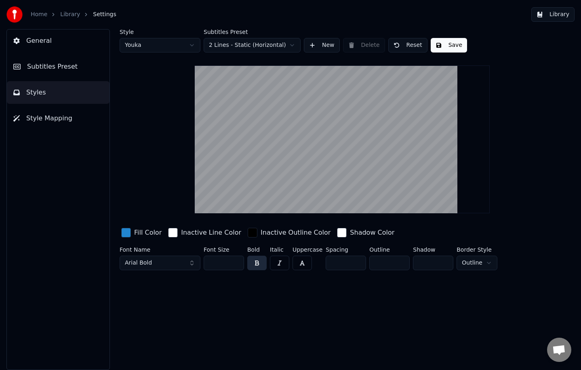
click at [475, 268] on html "Home Library Settings Library General Subtitles Preset Styles Style Mapping Sty…" at bounding box center [290, 185] width 581 height 370
drag, startPoint x: 419, startPoint y: 260, endPoint x: 425, endPoint y: 263, distance: 6.3
click at [423, 262] on input "*" at bounding box center [433, 263] width 40 height 15
click at [353, 262] on input "*" at bounding box center [346, 263] width 40 height 15
click at [357, 261] on input "*" at bounding box center [346, 263] width 40 height 15
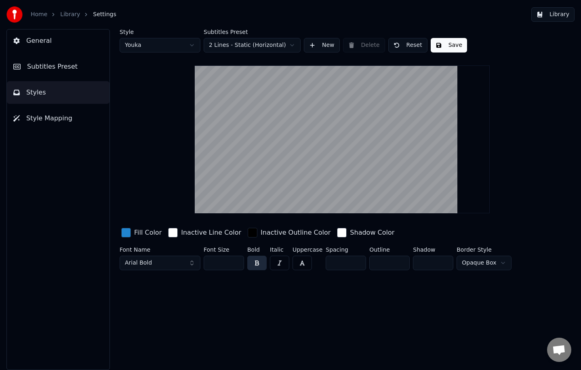
click at [357, 261] on input "*" at bounding box center [346, 263] width 40 height 15
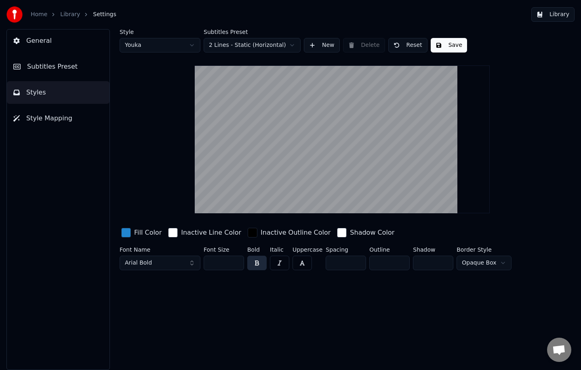
type input "*"
click at [358, 265] on input "*" at bounding box center [346, 263] width 40 height 15
click at [322, 283] on div "Style Youka Subtitles Preset 2 Lines - Static (Horizontal) New Delete Reset Sav…" at bounding box center [343, 199] width 478 height 341
click at [450, 43] on button "Save" at bounding box center [449, 45] width 36 height 15
click at [447, 46] on button "Save" at bounding box center [449, 45] width 36 height 15
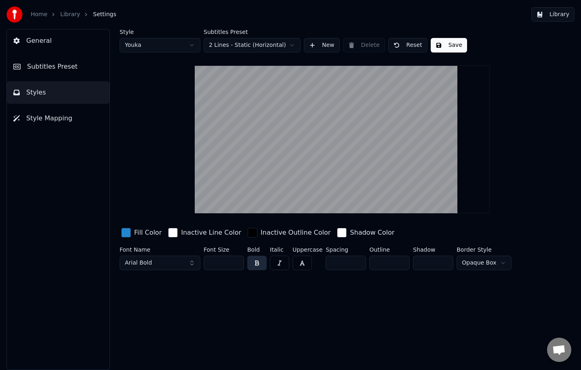
click at [561, 17] on button "Library" at bounding box center [553, 14] width 43 height 15
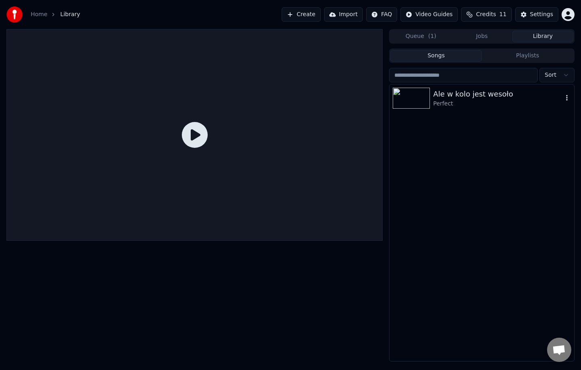
click at [473, 107] on div "Perfect" at bounding box center [498, 104] width 130 height 8
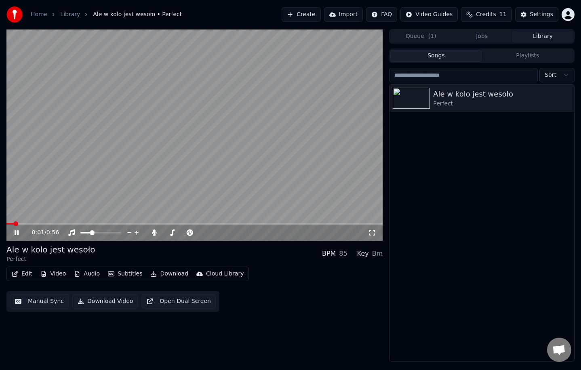
click at [59, 224] on span at bounding box center [194, 224] width 376 height 2
click at [100, 222] on video at bounding box center [194, 135] width 376 height 212
click at [107, 224] on span at bounding box center [194, 224] width 376 height 2
click at [203, 97] on video at bounding box center [194, 135] width 376 height 212
click at [163, 121] on video at bounding box center [194, 135] width 376 height 212
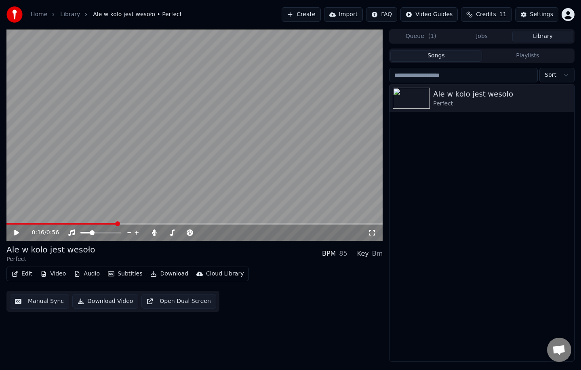
click at [21, 275] on button "Edit" at bounding box center [21, 273] width 27 height 11
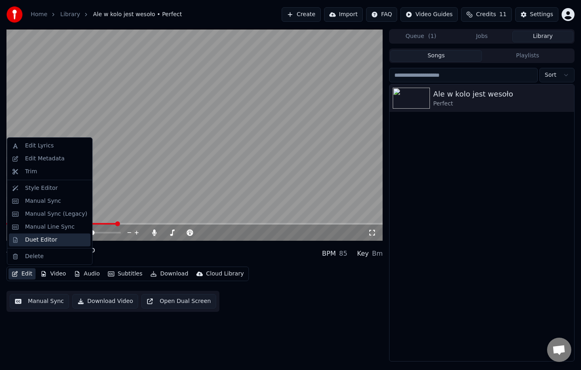
click at [40, 241] on div "Duet Editor" at bounding box center [41, 240] width 32 height 8
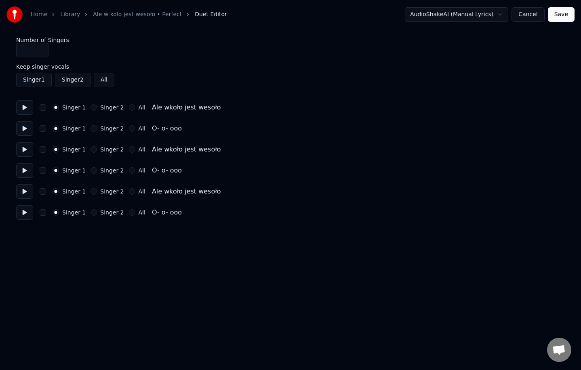
click at [566, 20] on button "Save" at bounding box center [561, 14] width 27 height 15
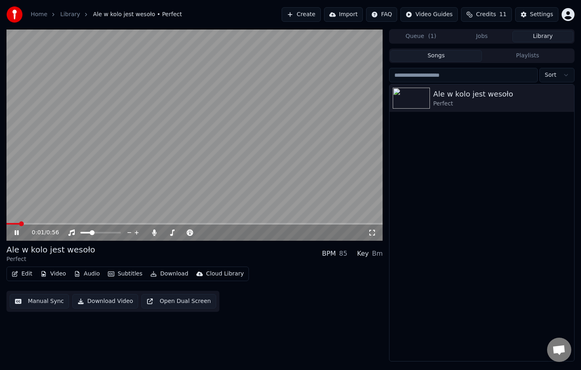
click at [129, 225] on div "0:01 / 0:56" at bounding box center [194, 233] width 376 height 16
click at [131, 222] on video at bounding box center [194, 135] width 376 height 212
click at [131, 224] on span at bounding box center [194, 224] width 376 height 2
click at [194, 183] on video at bounding box center [194, 135] width 376 height 212
click at [207, 224] on span at bounding box center [194, 224] width 376 height 2
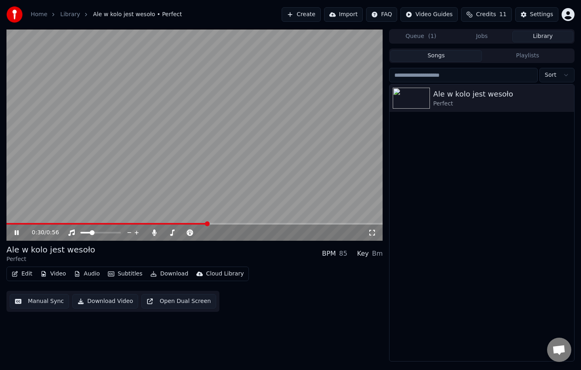
click at [238, 224] on span at bounding box center [194, 224] width 376 height 2
click at [268, 224] on span at bounding box center [194, 224] width 376 height 2
click at [289, 224] on span at bounding box center [194, 224] width 376 height 2
click at [311, 222] on video at bounding box center [194, 135] width 376 height 212
click at [322, 225] on div "0:43 / 0:56" at bounding box center [194, 233] width 376 height 16
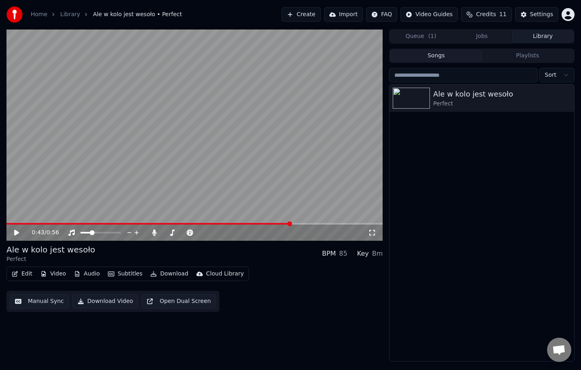
click at [296, 175] on video at bounding box center [194, 135] width 376 height 212
click at [23, 278] on button "Edit" at bounding box center [21, 273] width 27 height 11
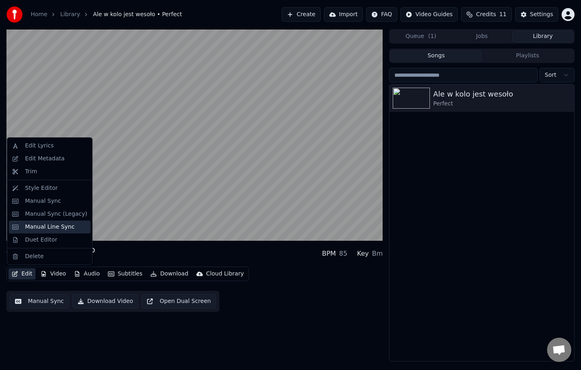
click at [56, 227] on div "Manual Line Sync" at bounding box center [50, 227] width 50 height 8
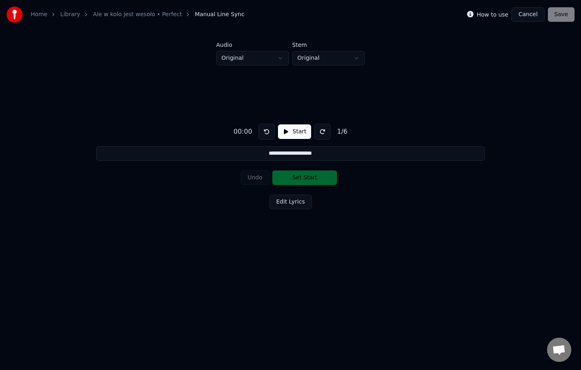
click at [293, 180] on div "Undo Set Start" at bounding box center [291, 177] width 100 height 21
click at [310, 176] on div "Undo Set Start" at bounding box center [291, 177] width 100 height 21
click at [292, 135] on button "Start" at bounding box center [294, 132] width 33 height 15
click at [311, 179] on button "Set Start" at bounding box center [305, 178] width 65 height 15
click at [311, 179] on button "Set End" at bounding box center [305, 178] width 65 height 15
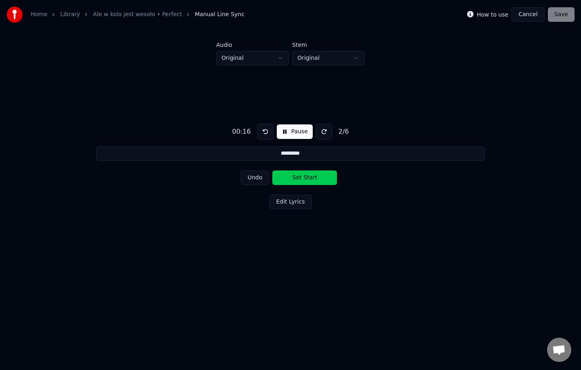
click at [249, 177] on button "Undo" at bounding box center [255, 178] width 29 height 15
click at [251, 181] on button "Undo" at bounding box center [255, 178] width 29 height 15
click at [251, 181] on div "Undo Set Start" at bounding box center [291, 177] width 100 height 21
click at [265, 135] on button at bounding box center [266, 132] width 16 height 16
click at [264, 137] on button at bounding box center [266, 132] width 16 height 16
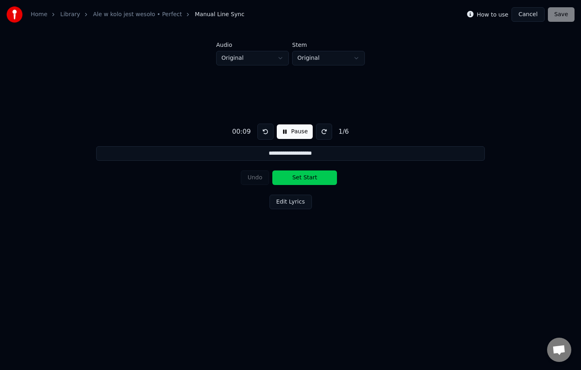
click at [298, 177] on button "Set Start" at bounding box center [305, 178] width 65 height 15
click at [299, 176] on button "Set End" at bounding box center [305, 178] width 65 height 15
click at [299, 176] on button "Set Start" at bounding box center [305, 178] width 65 height 15
click at [299, 176] on button "Set End" at bounding box center [305, 178] width 65 height 15
type input "**********"
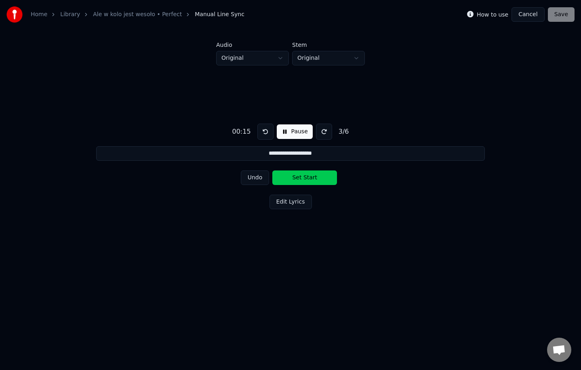
click at [299, 176] on button "Set Start" at bounding box center [305, 178] width 65 height 15
click at [250, 182] on button "Undo" at bounding box center [255, 178] width 29 height 15
click at [530, 18] on button "Cancel" at bounding box center [528, 14] width 33 height 15
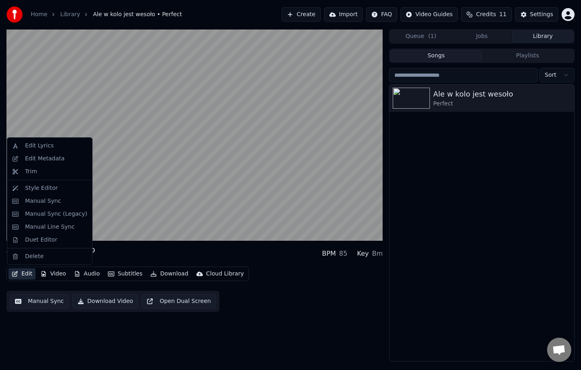
click at [19, 274] on button "Edit" at bounding box center [21, 273] width 27 height 11
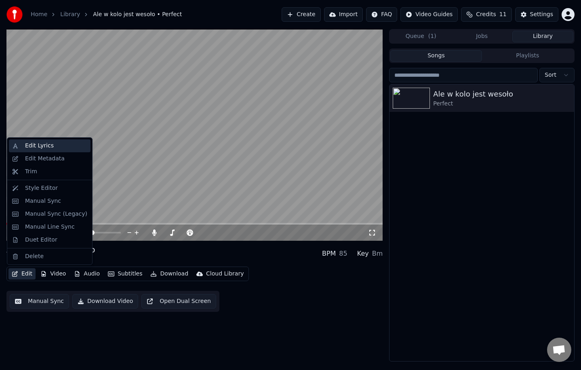
click at [34, 147] on div "Edit Lyrics" at bounding box center [39, 146] width 29 height 8
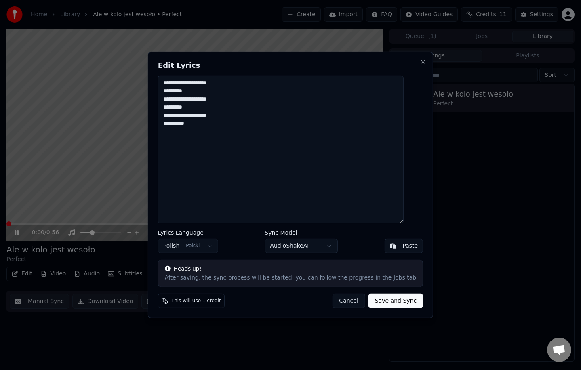
click at [249, 142] on textarea "**********" at bounding box center [281, 150] width 246 height 148
click at [383, 300] on button "Save and Sync" at bounding box center [396, 301] width 55 height 15
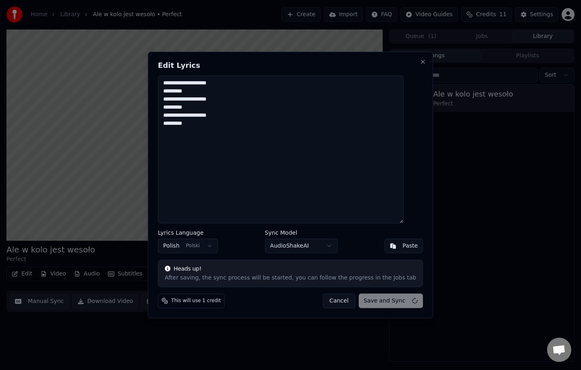
type textarea "**********"
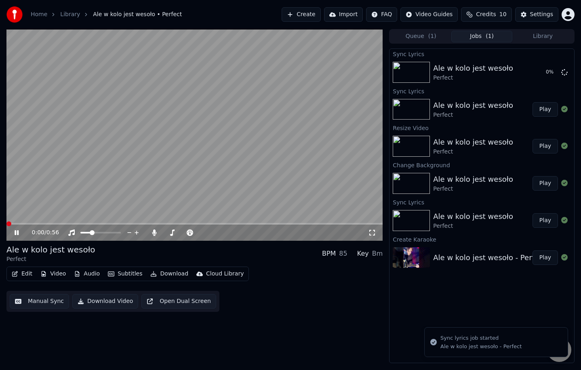
click at [17, 233] on icon at bounding box center [22, 233] width 19 height 6
click at [19, 276] on button "Edit" at bounding box center [21, 273] width 27 height 11
click at [26, 275] on button "Edit" at bounding box center [21, 273] width 27 height 11
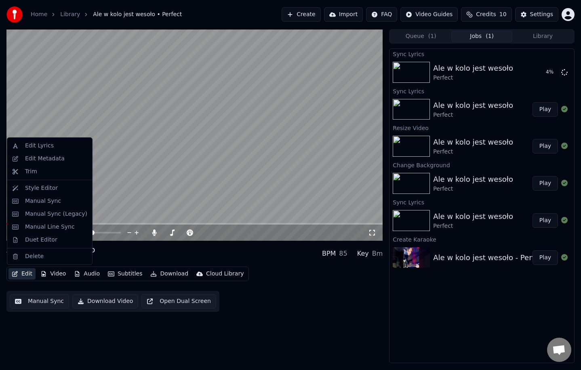
click at [20, 278] on button "Edit" at bounding box center [21, 273] width 27 height 11
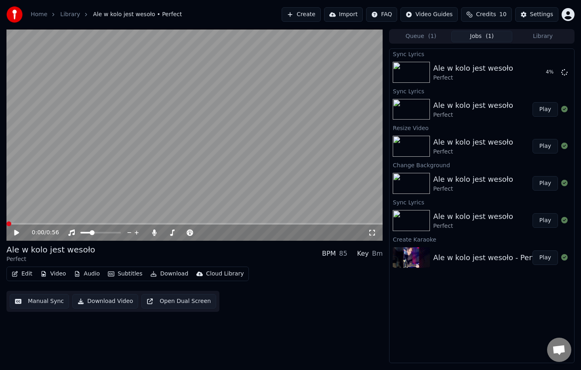
click at [20, 278] on button "Edit" at bounding box center [21, 273] width 27 height 11
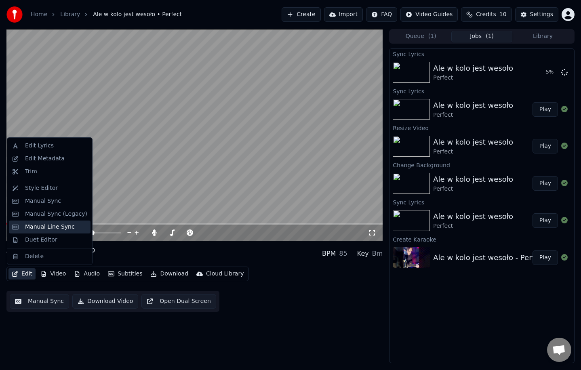
click at [54, 226] on div "Manual Line Sync" at bounding box center [50, 227] width 50 height 8
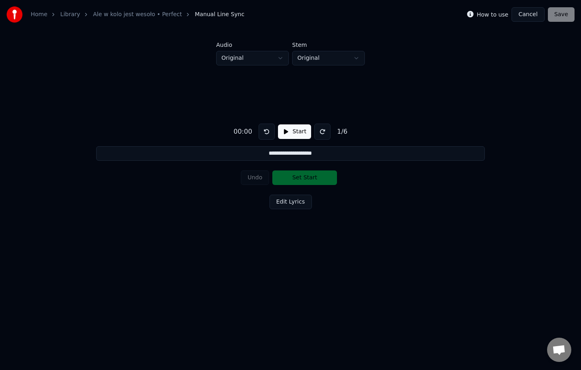
click at [342, 133] on div "1 / 6" at bounding box center [342, 132] width 17 height 10
click at [288, 206] on button "Edit Lyrics" at bounding box center [291, 202] width 42 height 15
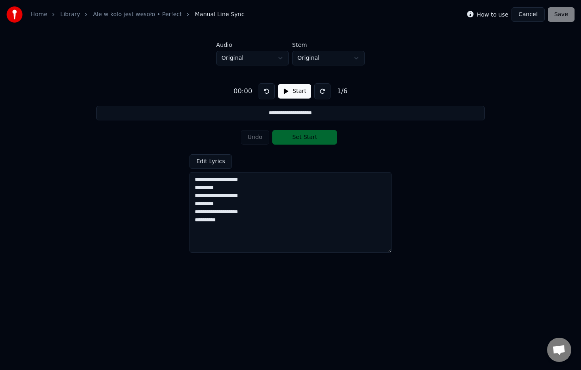
click at [290, 90] on button "Start" at bounding box center [294, 91] width 33 height 15
click at [300, 139] on button "Set Start" at bounding box center [305, 137] width 65 height 15
click at [300, 139] on button "Set End" at bounding box center [305, 137] width 65 height 15
click at [300, 139] on button "Set Start" at bounding box center [305, 137] width 65 height 15
click at [300, 139] on button "Set End" at bounding box center [305, 137] width 65 height 15
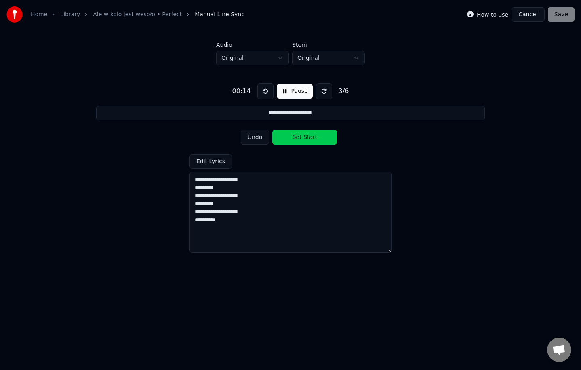
click at [300, 139] on button "Set Start" at bounding box center [305, 137] width 65 height 15
click at [300, 139] on button "Set End" at bounding box center [305, 137] width 65 height 15
click at [300, 139] on button "Set Start" at bounding box center [305, 137] width 65 height 15
click at [300, 139] on button "Set End" at bounding box center [305, 137] width 65 height 15
click at [299, 139] on button "Set Start" at bounding box center [305, 137] width 65 height 15
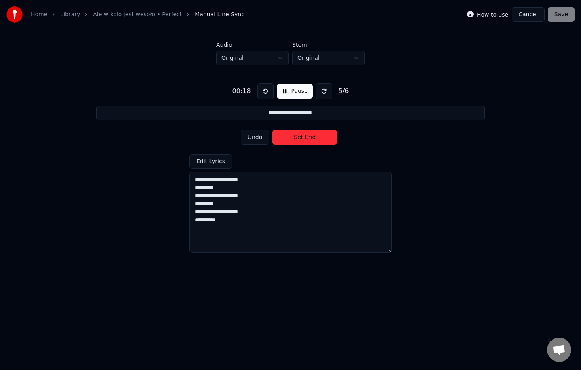
click at [299, 139] on button "Set End" at bounding box center [305, 137] width 65 height 15
type input "*********"
click at [299, 139] on button "Set Start" at bounding box center [305, 137] width 65 height 15
click at [299, 139] on button "Set End" at bounding box center [305, 137] width 65 height 15
click at [561, 13] on button "Save" at bounding box center [561, 14] width 27 height 15
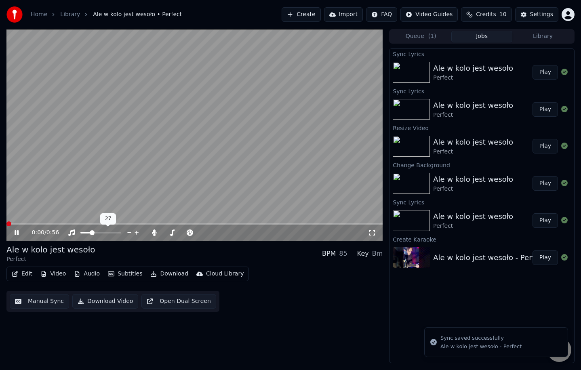
click at [94, 234] on span at bounding box center [92, 232] width 5 height 5
click at [95, 233] on span at bounding box center [100, 233] width 40 height 2
click at [101, 233] on span at bounding box center [100, 233] width 40 height 2
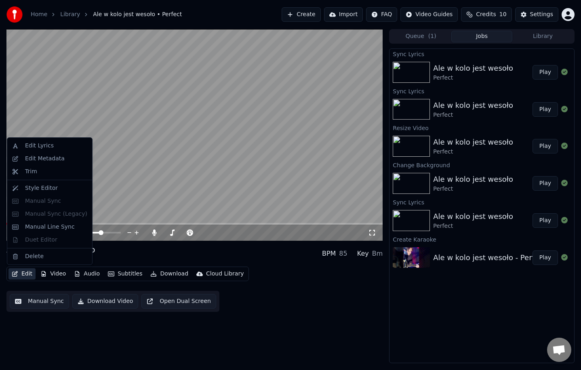
click at [26, 276] on button "Edit" at bounding box center [21, 273] width 27 height 11
click at [38, 227] on div "Manual Line Sync" at bounding box center [50, 227] width 50 height 8
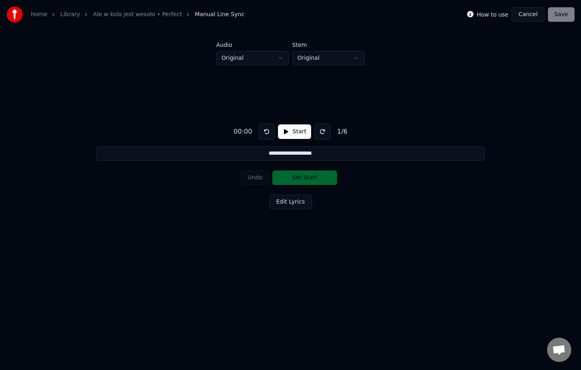
click at [296, 134] on button "Start" at bounding box center [294, 132] width 33 height 15
click at [319, 180] on button "Set Start" at bounding box center [305, 178] width 65 height 15
click at [319, 180] on button "Set End" at bounding box center [305, 178] width 65 height 15
click at [319, 180] on button "Set Start" at bounding box center [305, 178] width 65 height 15
click at [319, 180] on button "Set End" at bounding box center [305, 178] width 65 height 15
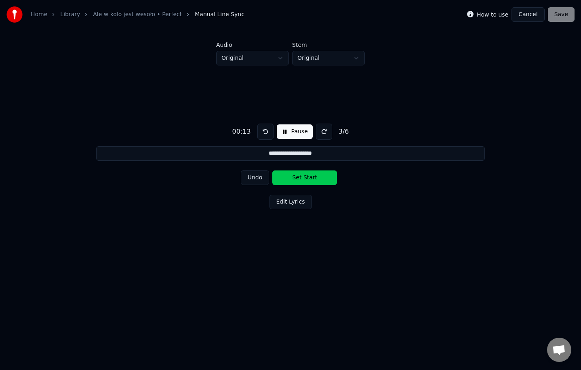
click at [319, 180] on button "Set Start" at bounding box center [305, 178] width 65 height 15
click at [319, 180] on button "Set End" at bounding box center [305, 178] width 65 height 15
click at [319, 180] on button "Set Start" at bounding box center [305, 178] width 65 height 15
click at [319, 180] on button "Set End" at bounding box center [305, 178] width 65 height 15
click at [319, 180] on button "Set Start" at bounding box center [305, 178] width 65 height 15
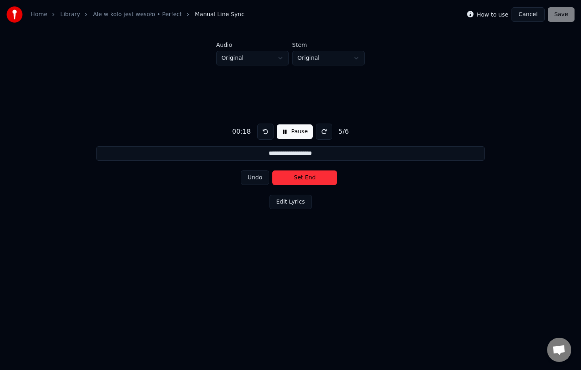
click at [319, 180] on button "Set End" at bounding box center [305, 178] width 65 height 15
click at [319, 180] on button "Set Start" at bounding box center [305, 178] width 65 height 15
click at [319, 180] on button "Set End" at bounding box center [305, 178] width 65 height 15
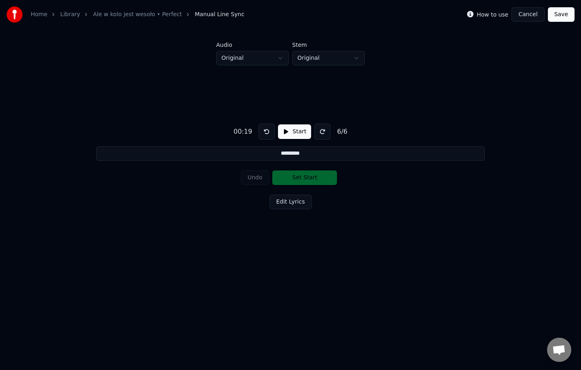
click at [265, 131] on button at bounding box center [267, 132] width 16 height 16
click at [266, 131] on button at bounding box center [267, 132] width 16 height 16
click at [245, 132] on div "00:00" at bounding box center [242, 132] width 25 height 10
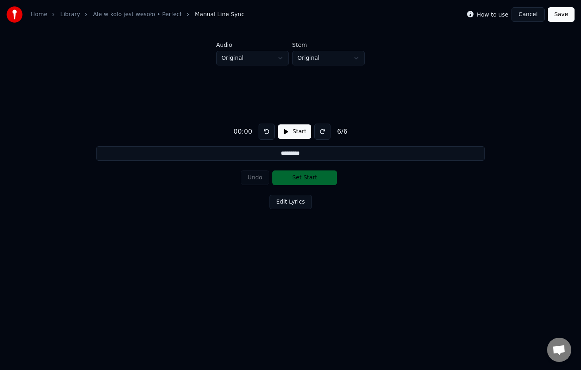
click at [323, 134] on button at bounding box center [323, 132] width 16 height 16
click at [265, 136] on button at bounding box center [267, 132] width 16 height 16
click at [321, 133] on button at bounding box center [323, 132] width 16 height 16
click at [293, 133] on button "Start" at bounding box center [294, 132] width 33 height 15
click at [293, 133] on button "Pause" at bounding box center [295, 132] width 36 height 15
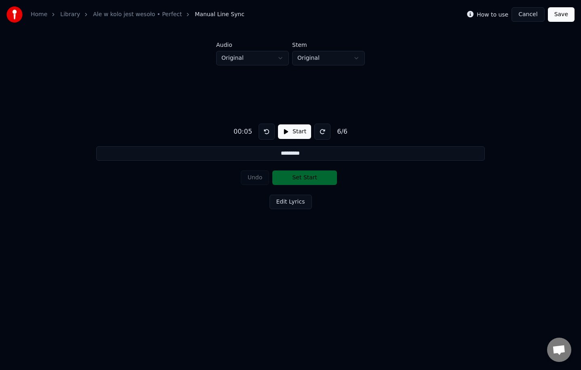
click at [293, 133] on button "Start" at bounding box center [294, 132] width 33 height 15
click at [293, 133] on button "Pause" at bounding box center [295, 132] width 36 height 15
click at [265, 134] on button at bounding box center [267, 132] width 16 height 16
click at [286, 132] on button "Start" at bounding box center [294, 132] width 33 height 15
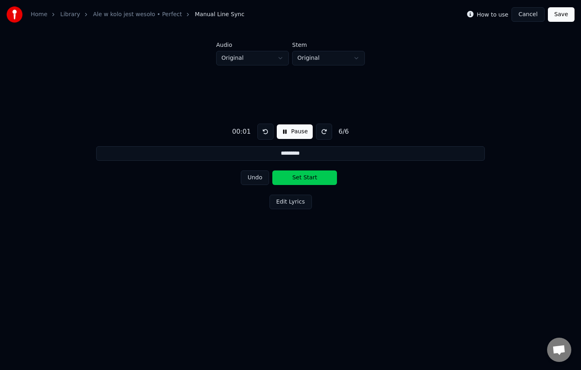
click at [256, 183] on button "Undo" at bounding box center [255, 178] width 29 height 15
click at [255, 182] on button "Undo" at bounding box center [255, 178] width 29 height 15
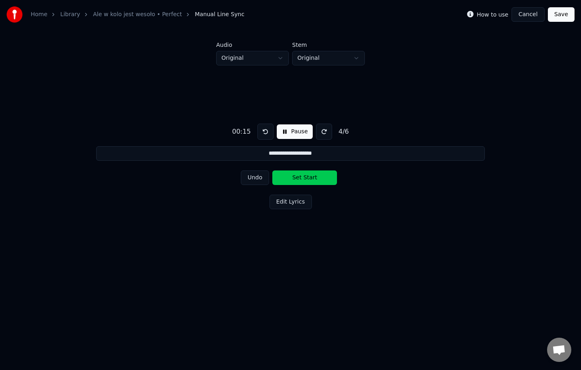
click at [255, 182] on button "Undo" at bounding box center [255, 178] width 29 height 15
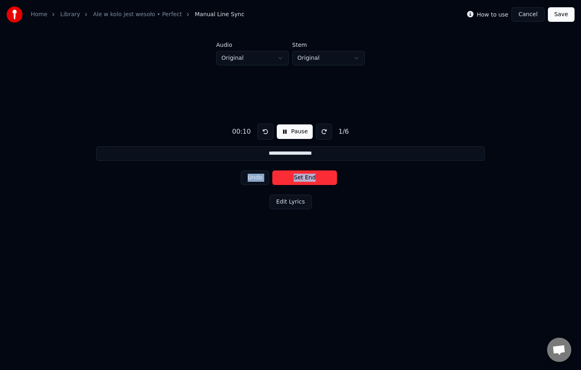
click at [255, 182] on div "Undo Set End" at bounding box center [291, 177] width 100 height 21
click at [255, 182] on div "Undo Set Start" at bounding box center [291, 177] width 100 height 21
click at [266, 132] on button at bounding box center [266, 132] width 16 height 16
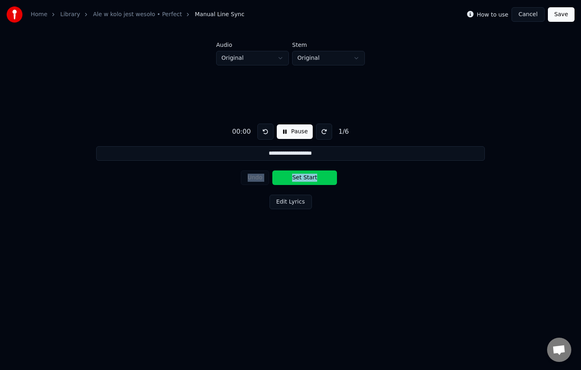
click at [266, 132] on button at bounding box center [266, 132] width 16 height 16
click at [297, 132] on button "Pause" at bounding box center [295, 132] width 36 height 15
click at [297, 133] on button "Start" at bounding box center [294, 132] width 33 height 15
click at [297, 133] on button "Pause" at bounding box center [295, 132] width 36 height 15
click at [292, 180] on div "Undo Set Start" at bounding box center [291, 177] width 100 height 21
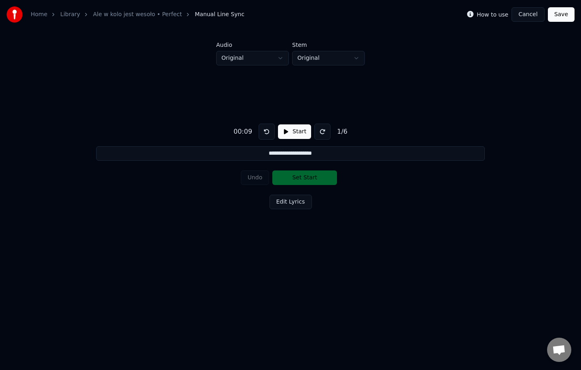
click at [294, 134] on button "Start" at bounding box center [294, 132] width 33 height 15
click at [293, 133] on button "Pause" at bounding box center [295, 132] width 36 height 15
click at [296, 133] on button "Start" at bounding box center [294, 132] width 33 height 15
click at [306, 181] on button "Set Start" at bounding box center [305, 178] width 65 height 15
click at [294, 180] on button "Set End" at bounding box center [305, 178] width 65 height 15
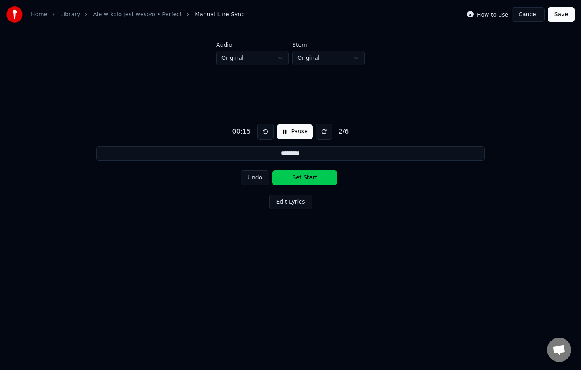
click at [255, 180] on button "Undo" at bounding box center [255, 178] width 29 height 15
click at [302, 180] on button "Set End" at bounding box center [305, 178] width 65 height 15
click at [300, 180] on button "Set Start" at bounding box center [305, 178] width 65 height 15
click at [300, 180] on button "Set End" at bounding box center [305, 178] width 65 height 15
type input "**********"
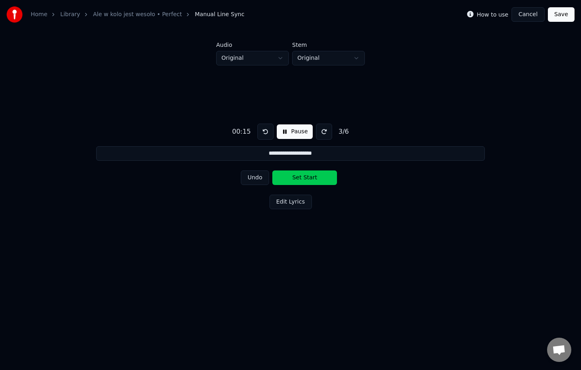
click at [534, 18] on button "Cancel" at bounding box center [528, 14] width 33 height 15
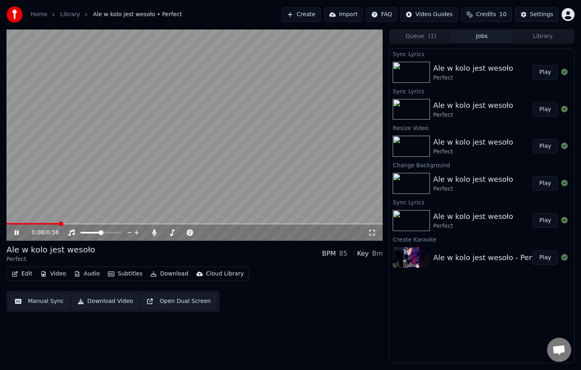
click at [61, 224] on span at bounding box center [194, 224] width 376 height 2
click at [17, 234] on icon at bounding box center [22, 233] width 19 height 6
click at [27, 276] on button "Edit" at bounding box center [21, 273] width 27 height 11
click at [57, 275] on button "Video" at bounding box center [53, 273] width 32 height 11
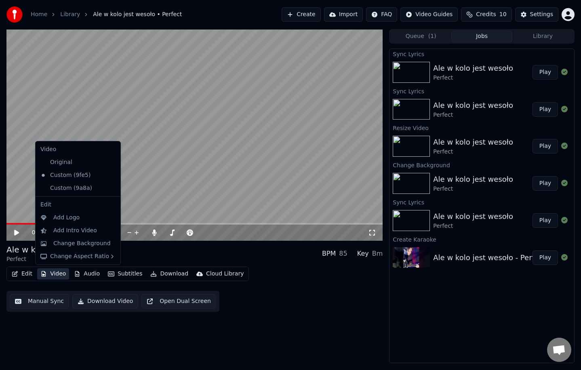
click at [60, 276] on button "Video" at bounding box center [53, 273] width 32 height 11
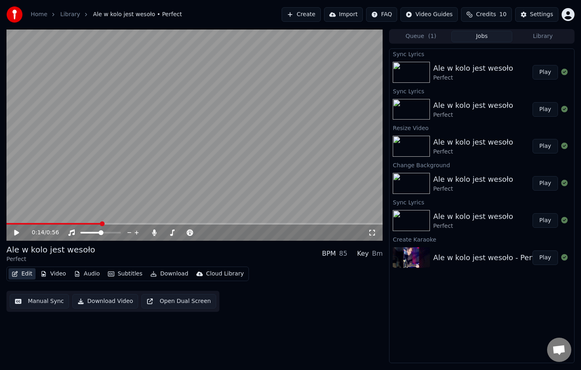
click at [23, 277] on button "Edit" at bounding box center [21, 273] width 27 height 11
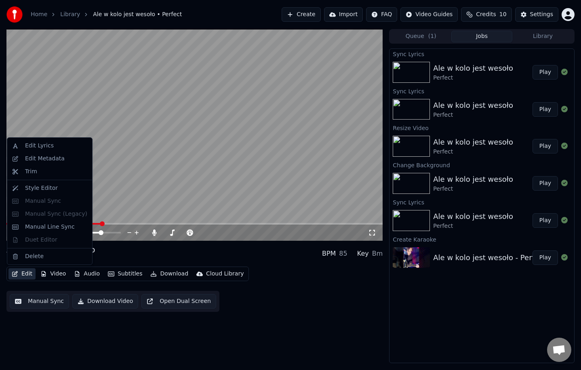
click at [23, 275] on button "Edit" at bounding box center [21, 273] width 27 height 11
